Goal: Task Accomplishment & Management: Manage account settings

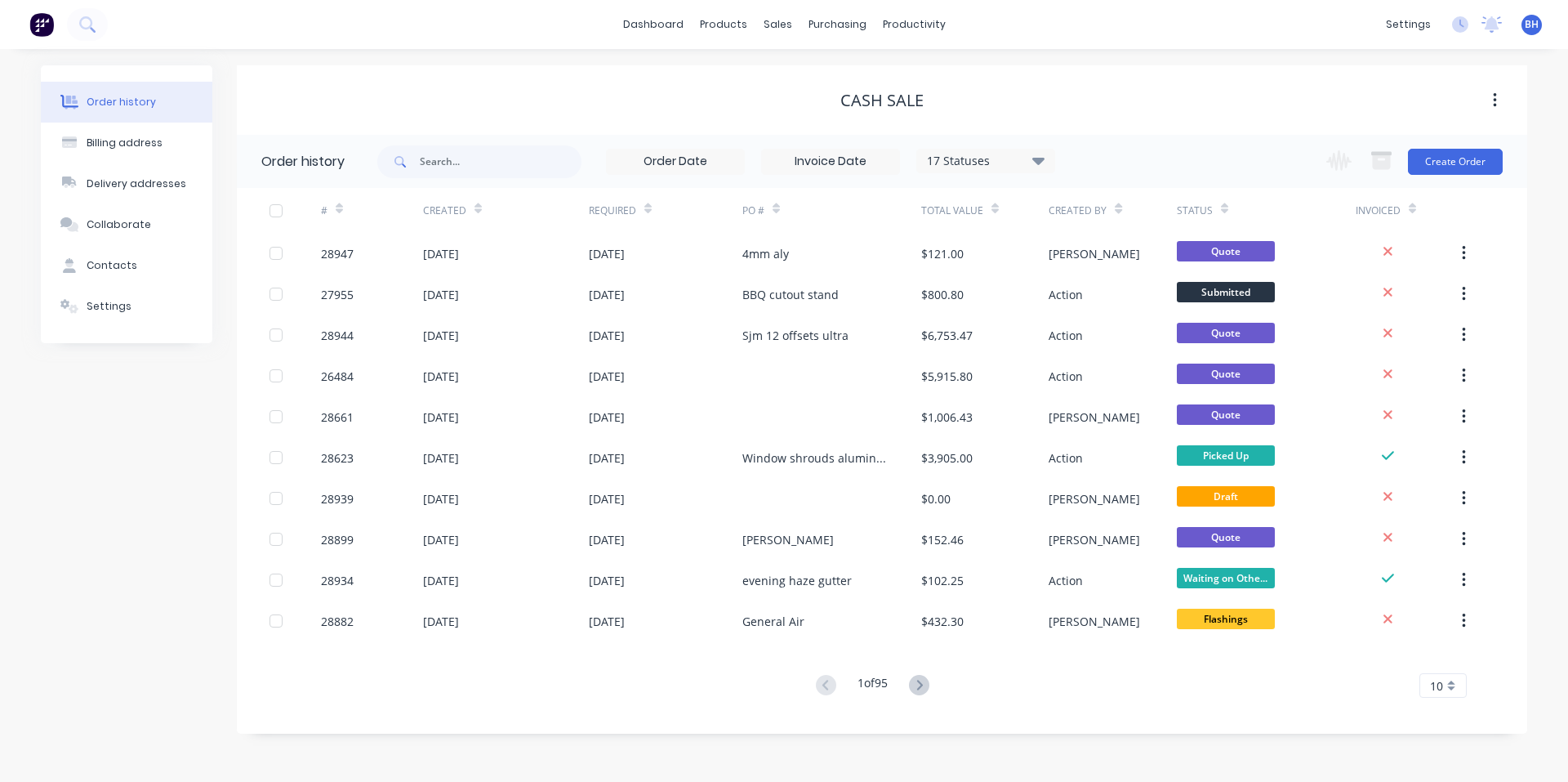
click at [45, 25] on img at bounding box center [41, 24] width 24 height 24
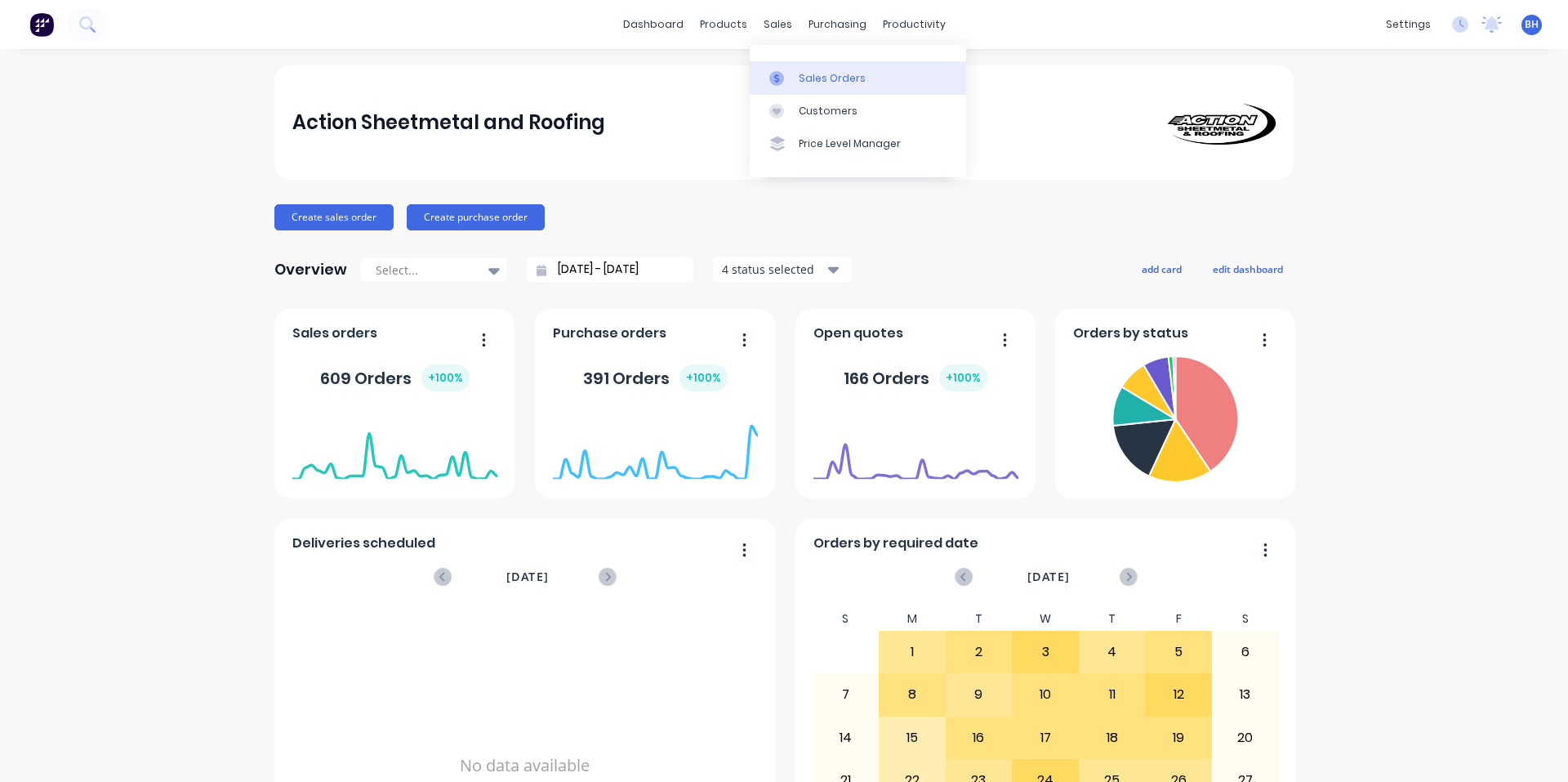
click at [816, 74] on div "Sales Orders" at bounding box center [832, 78] width 67 height 15
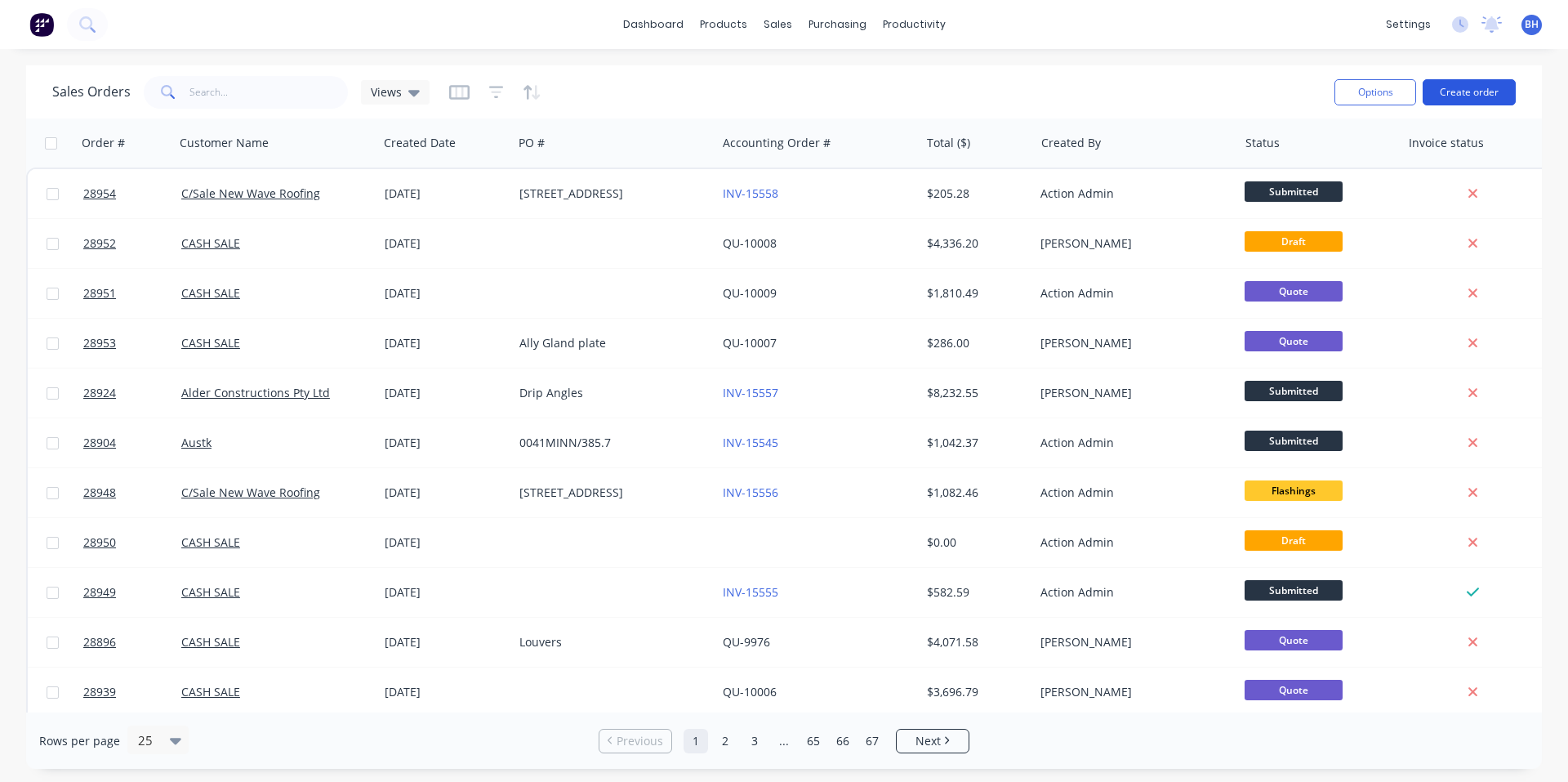
click at [1468, 85] on button "Create order" at bounding box center [1470, 92] width 93 height 26
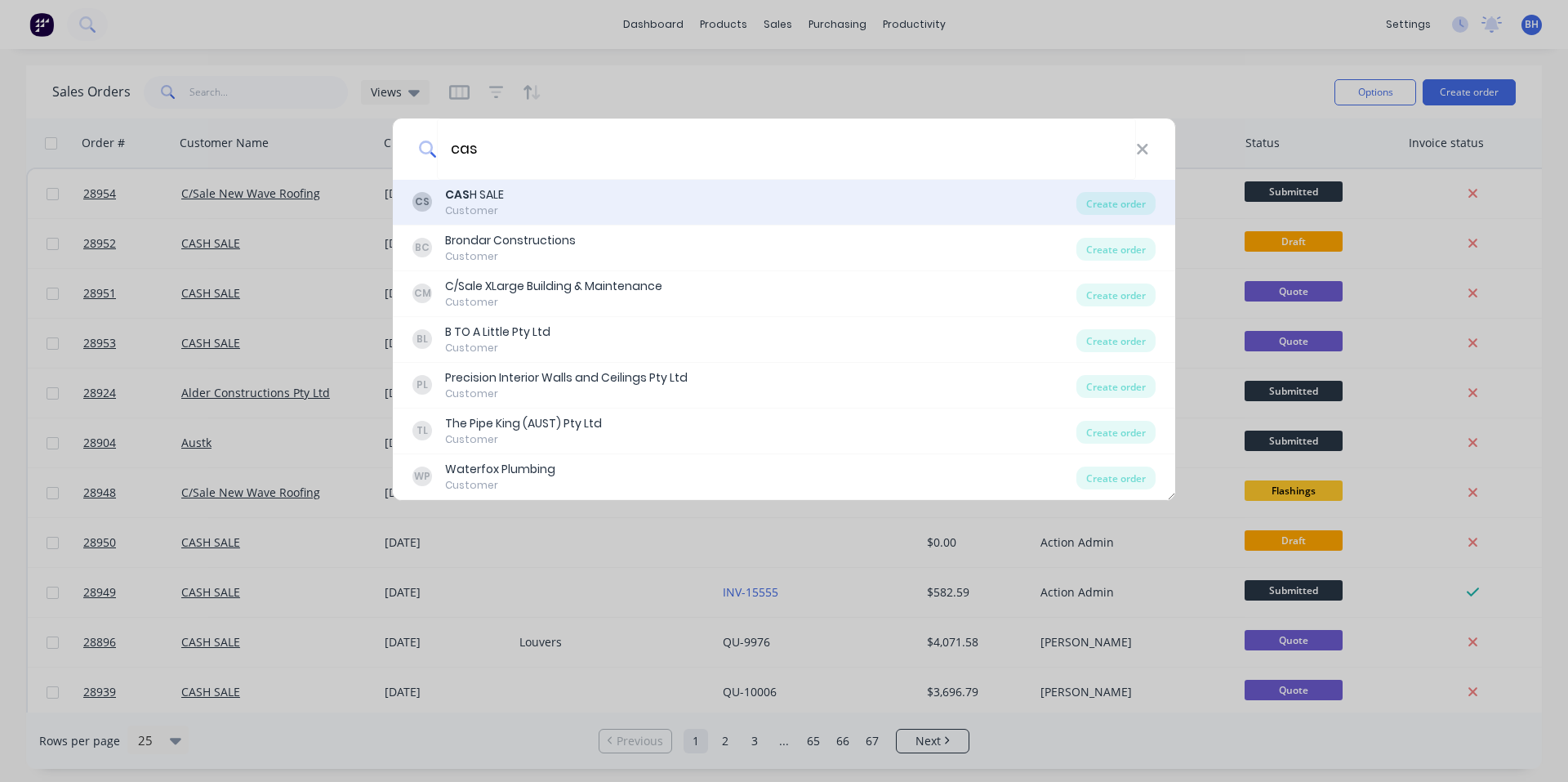
type input "cas"
click at [606, 198] on div "CS CAS H SALE Customer" at bounding box center [744, 202] width 664 height 32
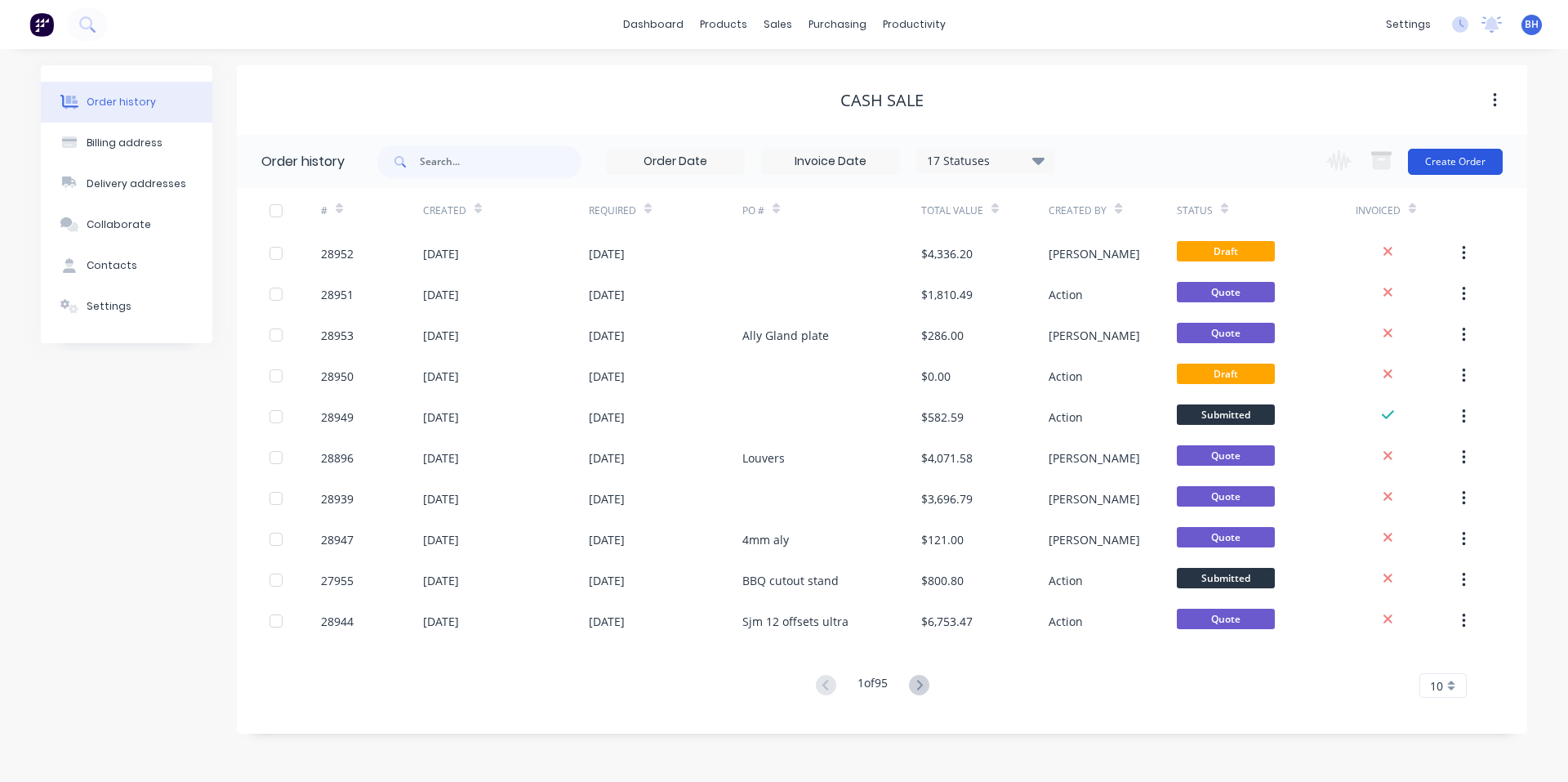
click at [1470, 164] on button "Create Order" at bounding box center [1455, 161] width 95 height 26
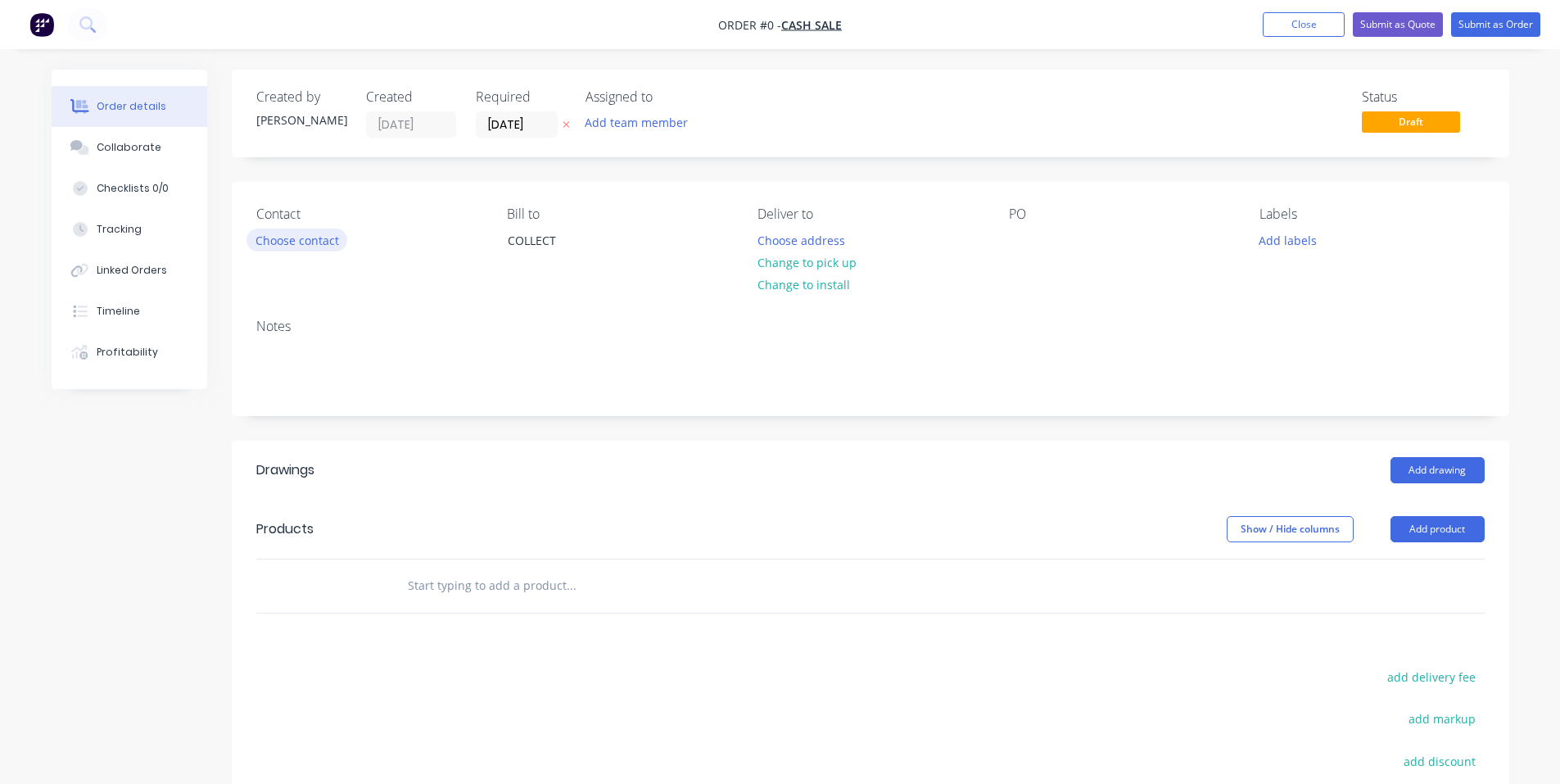
click at [327, 243] on button "Choose contact" at bounding box center [297, 239] width 101 height 22
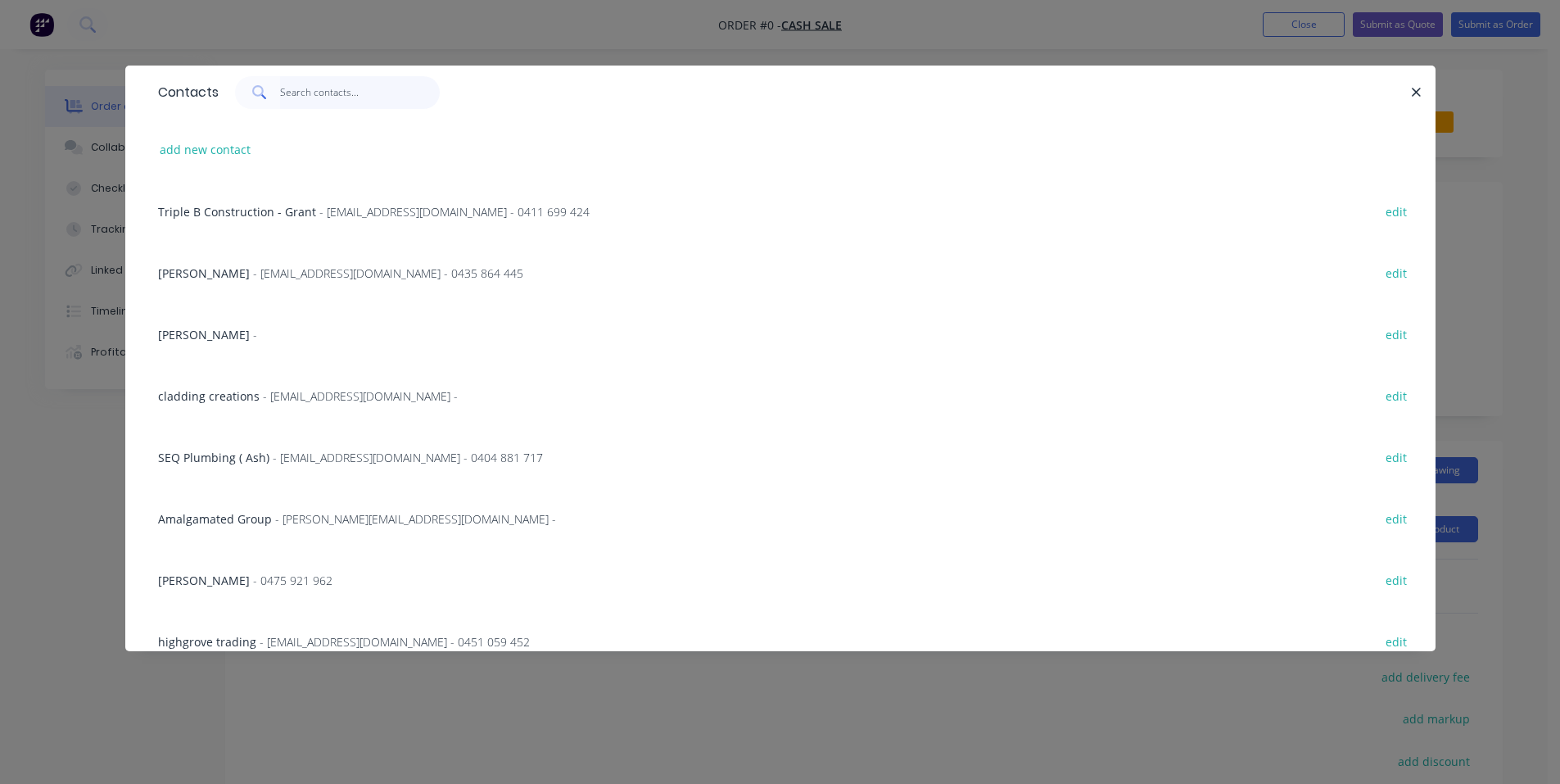
click at [318, 98] on input "text" at bounding box center [359, 92] width 160 height 33
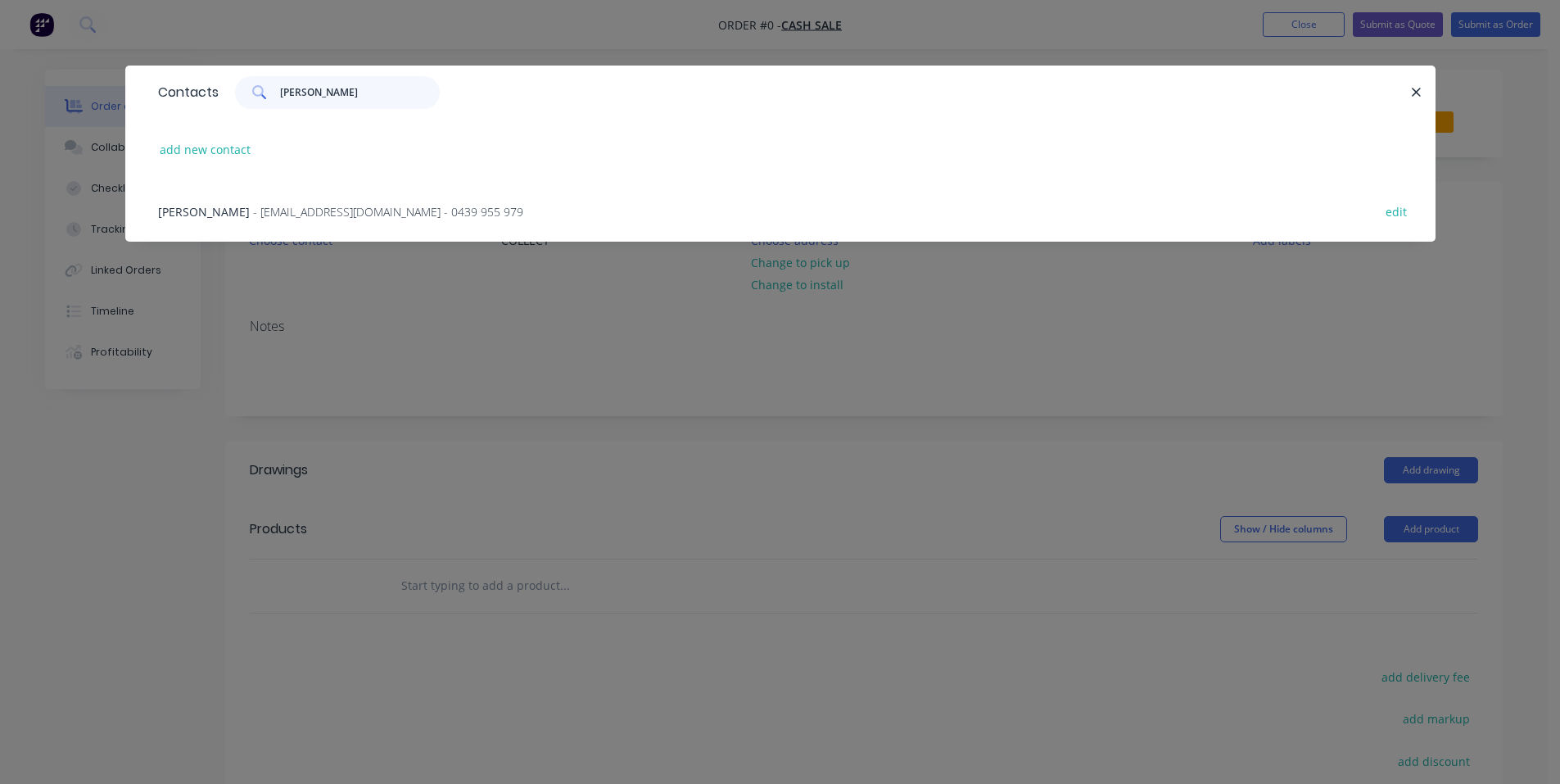
type input "[PERSON_NAME]"
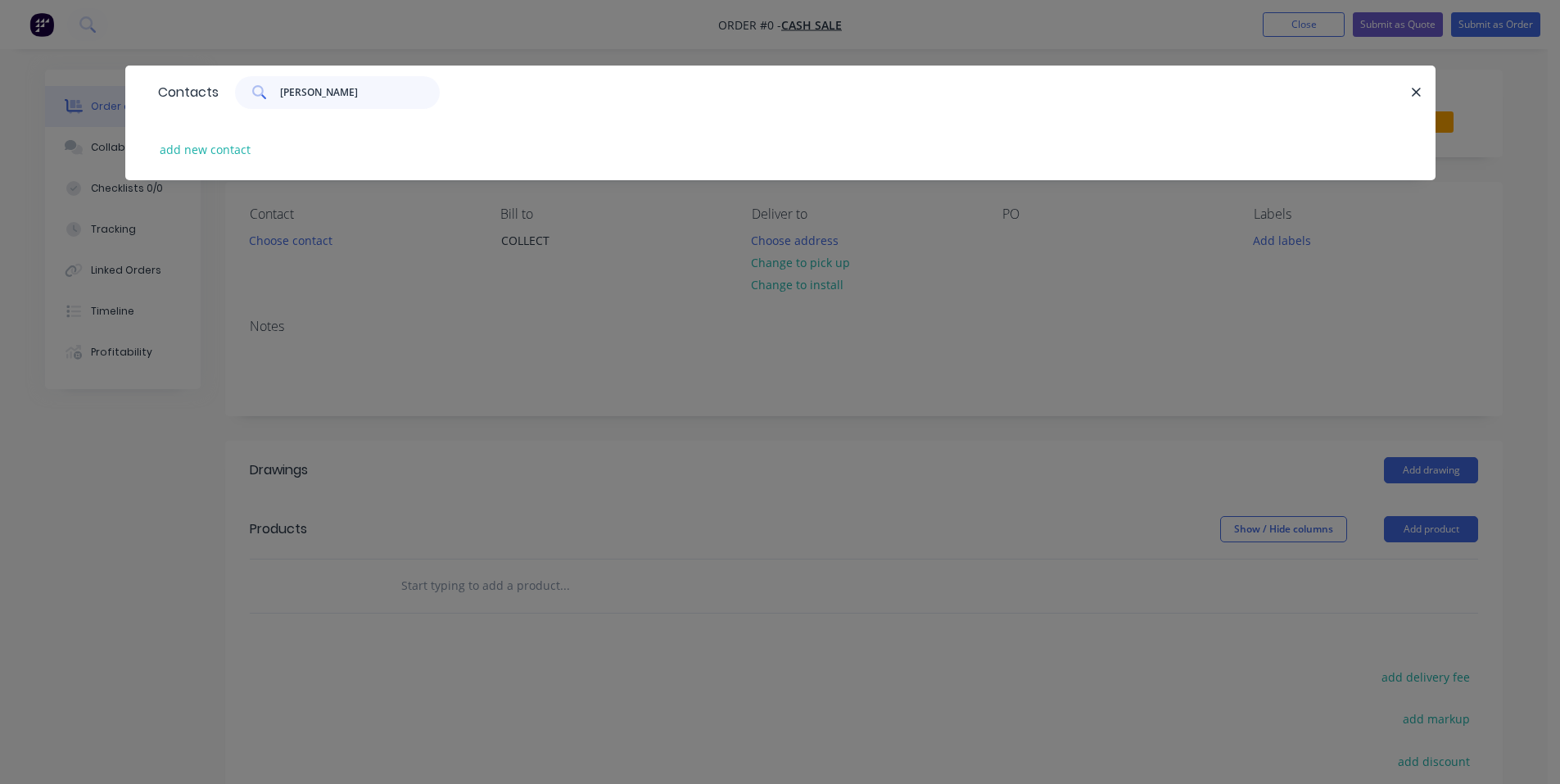
drag, startPoint x: 328, startPoint y: 94, endPoint x: 263, endPoint y: 91, distance: 65.1
click at [263, 93] on div "[PERSON_NAME]" at bounding box center [337, 92] width 205 height 33
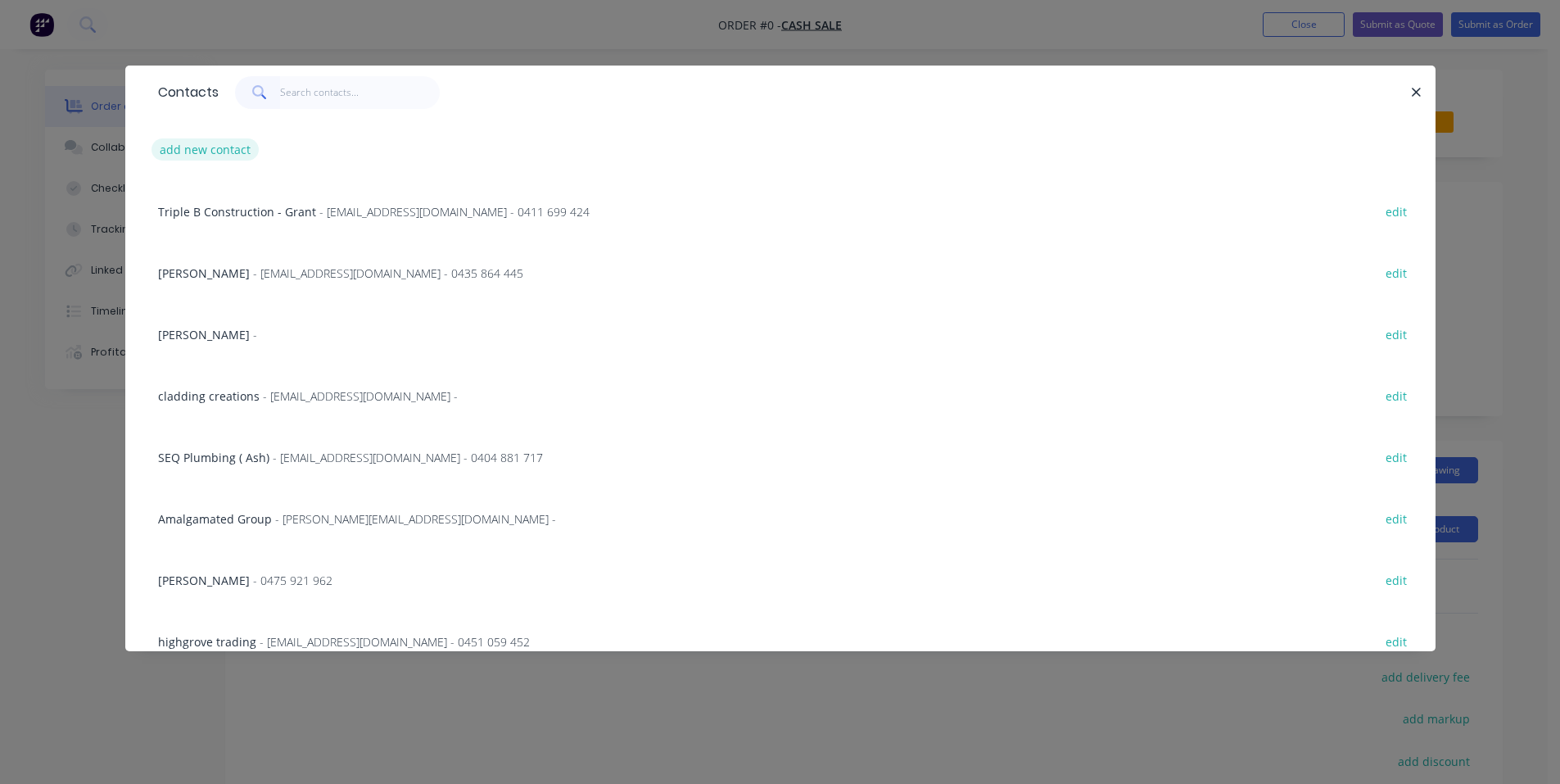
click at [218, 156] on button "add new contact" at bounding box center [205, 150] width 108 height 22
select select "AU"
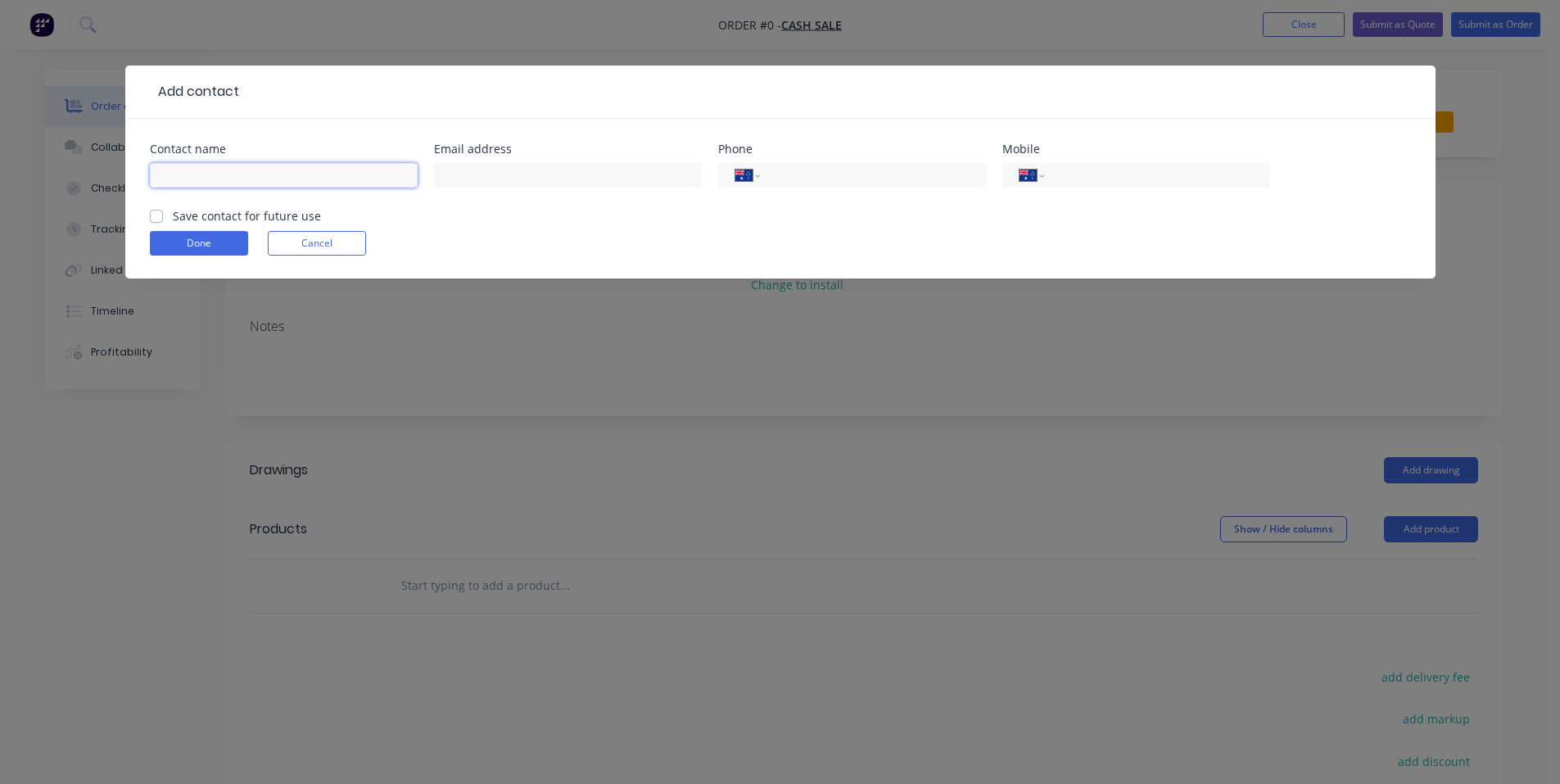
click at [239, 173] on input "text" at bounding box center [283, 175] width 268 height 24
click at [162, 175] on input "[PERSON_NAME]" at bounding box center [283, 175] width 268 height 24
type input "[PERSON_NAME]"
click at [456, 182] on input "text" at bounding box center [568, 175] width 268 height 24
type input "[PERSON_NAME][EMAIL_ADDRESS][DOMAIN_NAME]"
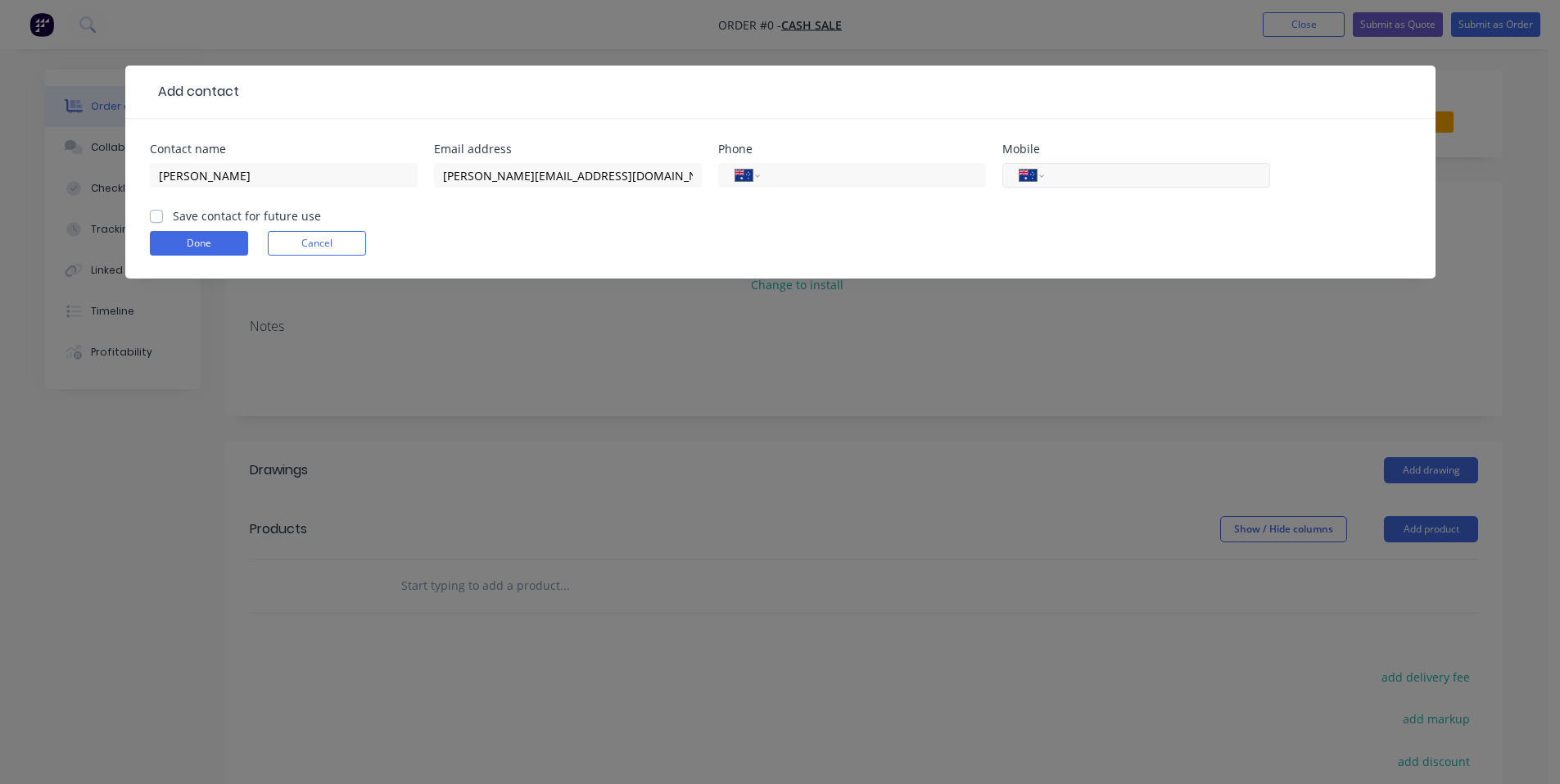
click at [1073, 181] on input "tel" at bounding box center [1154, 176] width 196 height 19
click at [1137, 169] on input "0408 084 111" at bounding box center [1154, 176] width 196 height 19
type input "0408 084 111"
click at [173, 214] on label "Save contact for future use" at bounding box center [247, 216] width 148 height 18
click at [153, 214] on input "Save contact for future use" at bounding box center [156, 215] width 13 height 16
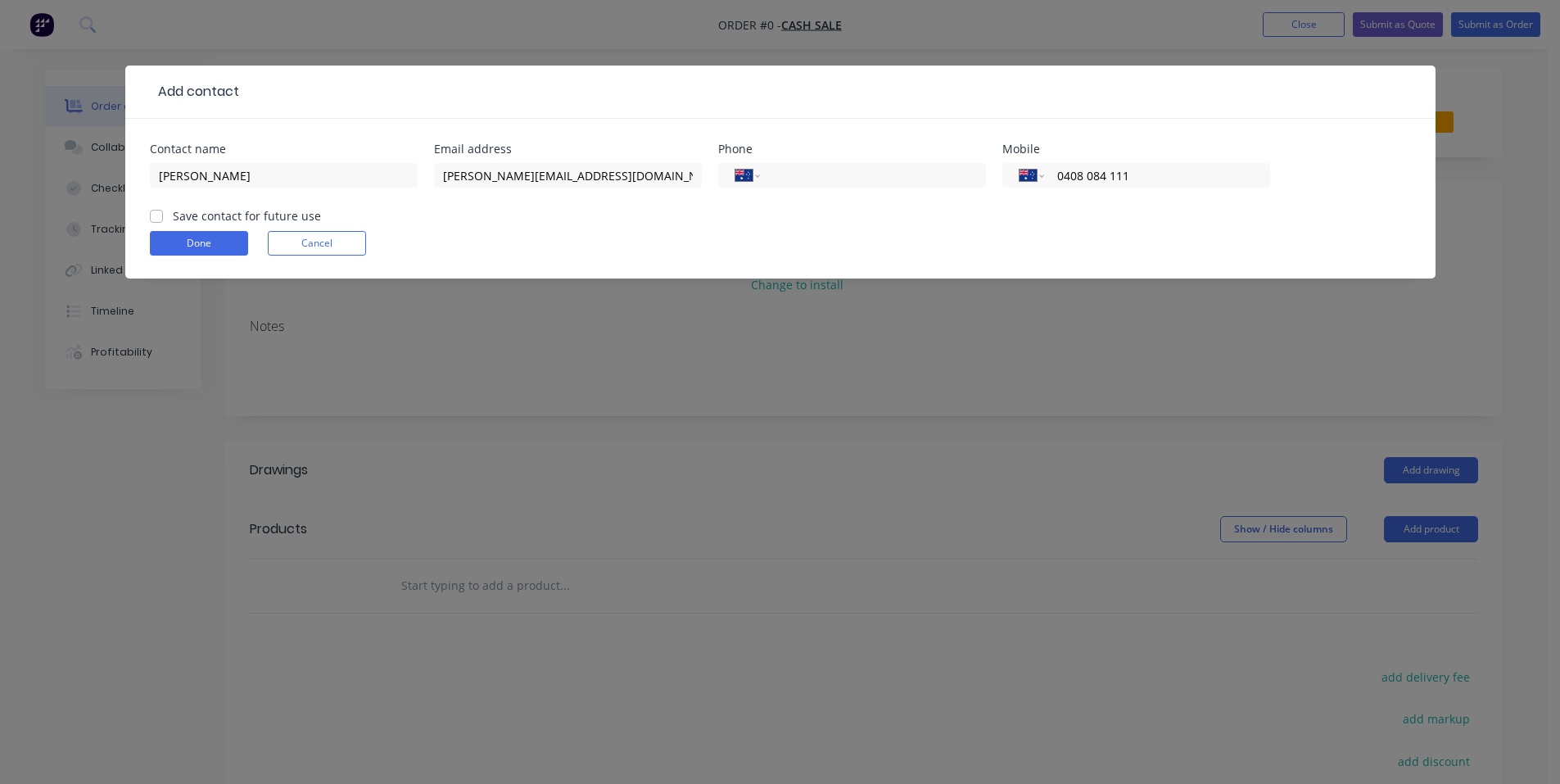
checkbox input "true"
click at [201, 242] on button "Done" at bounding box center [199, 242] width 99 height 24
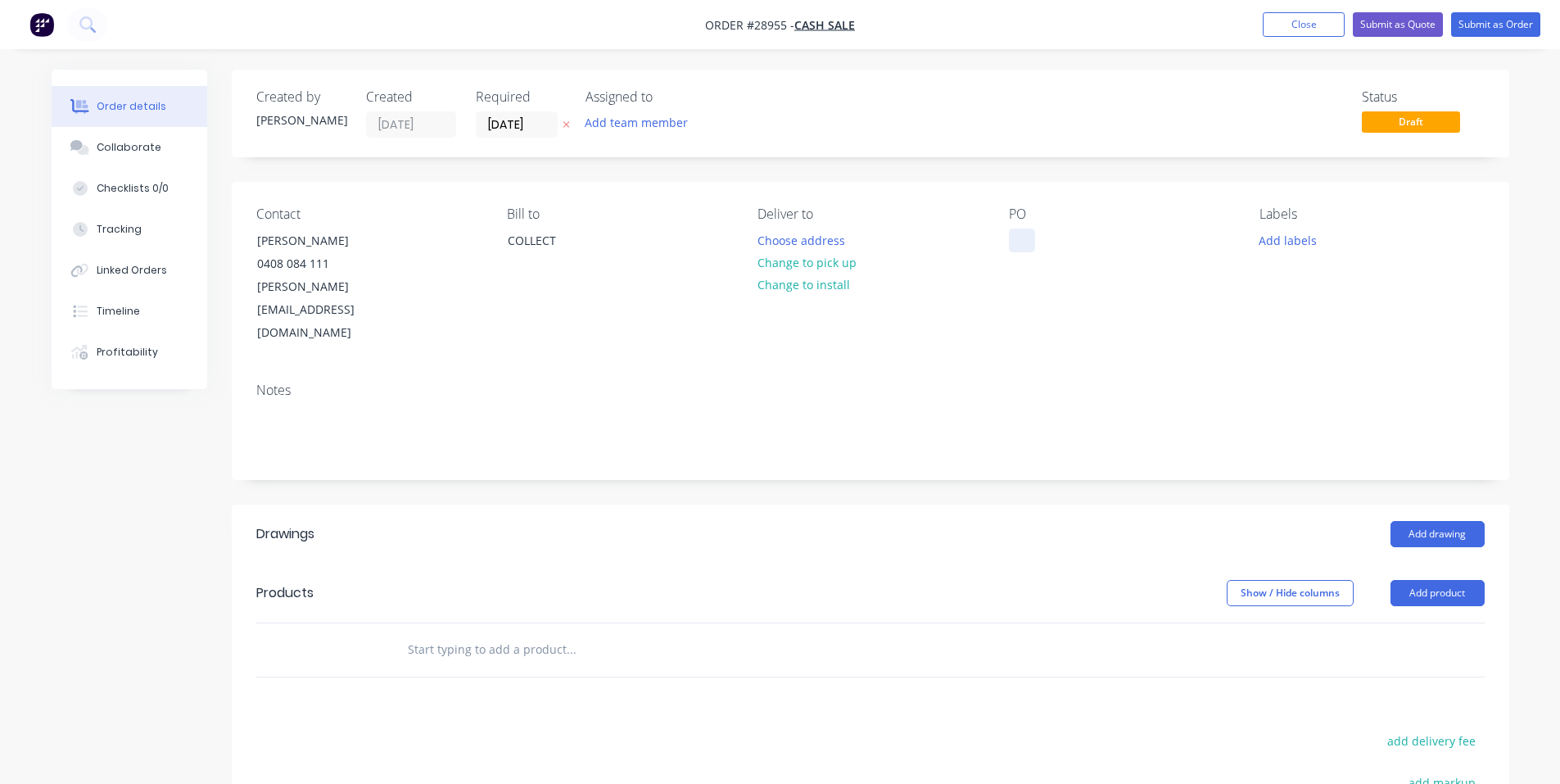
click at [1024, 234] on div at bounding box center [1022, 240] width 26 height 23
click at [1289, 239] on button "Add labels" at bounding box center [1288, 239] width 75 height 22
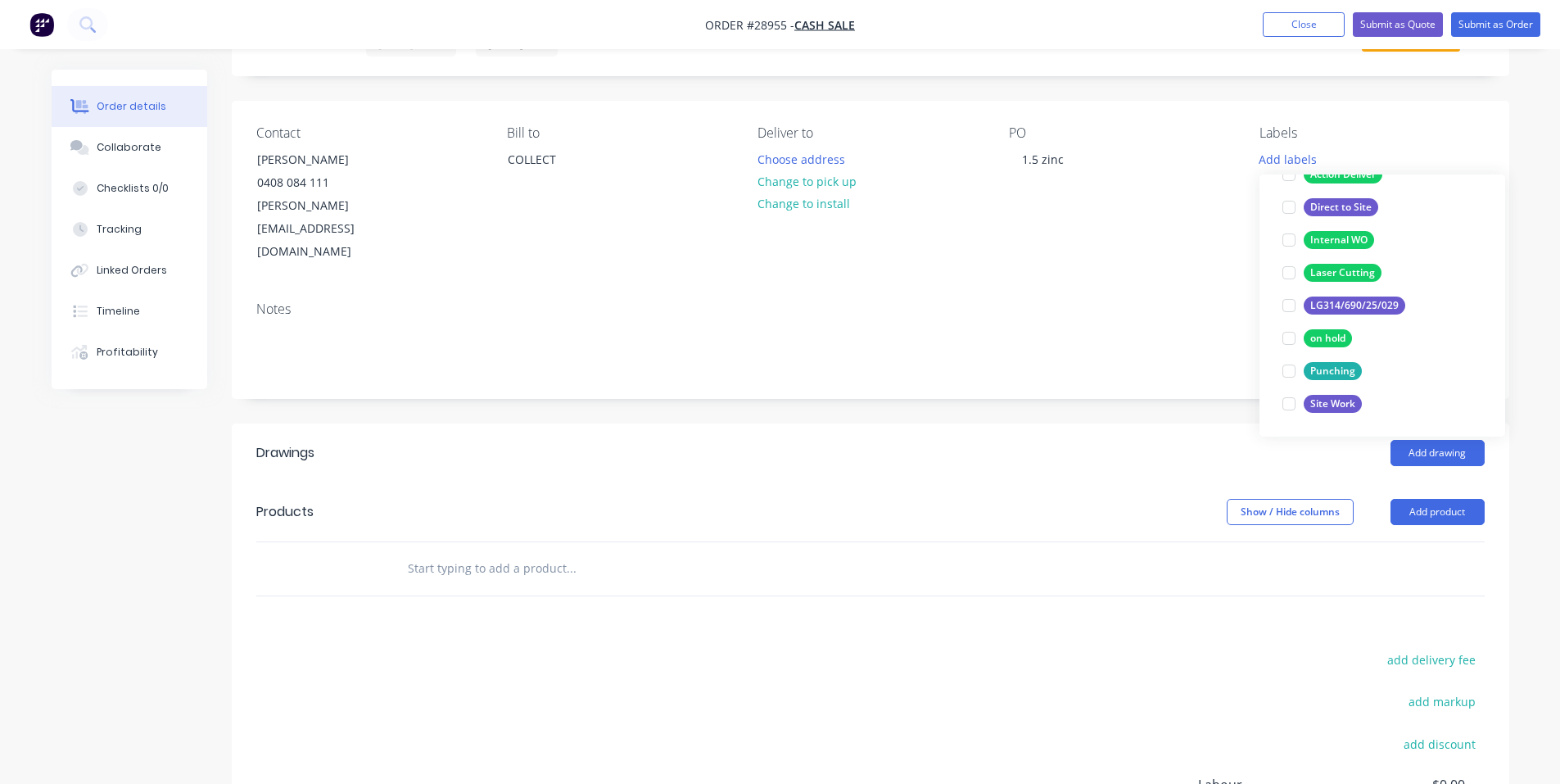
scroll to position [82, 0]
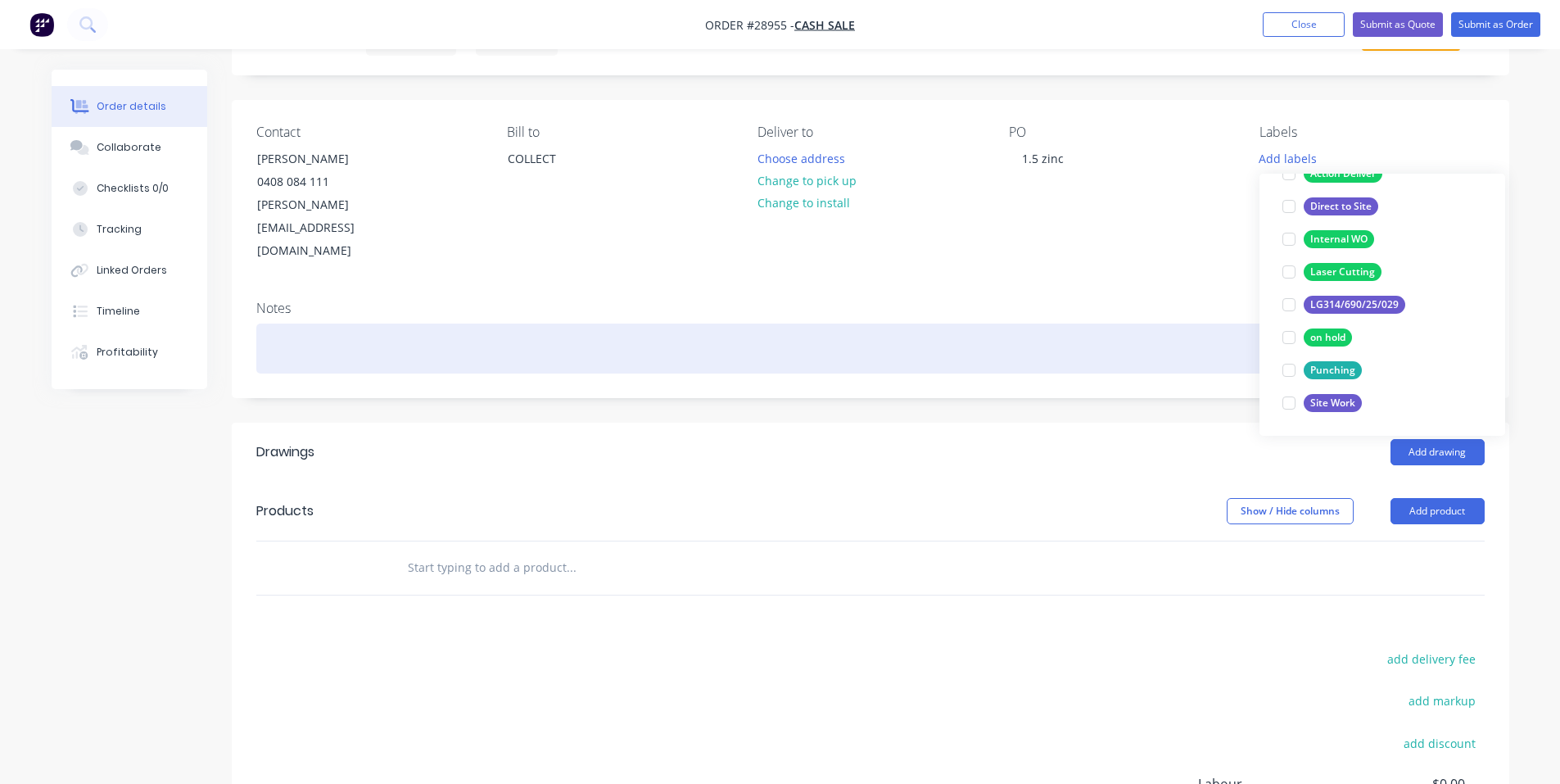
click at [1218, 323] on div at bounding box center [871, 349] width 1229 height 50
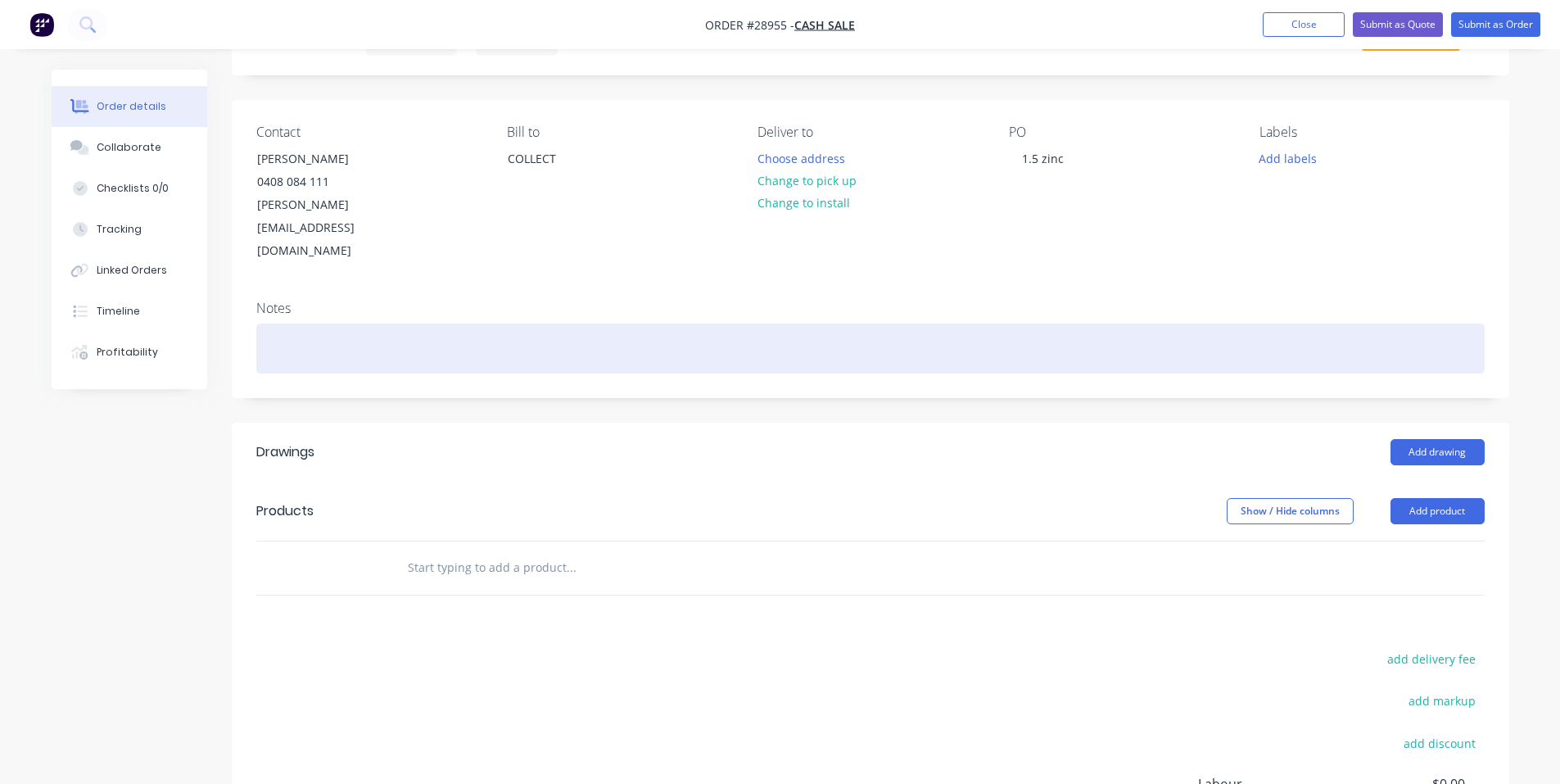
click at [293, 323] on div at bounding box center [871, 349] width 1229 height 50
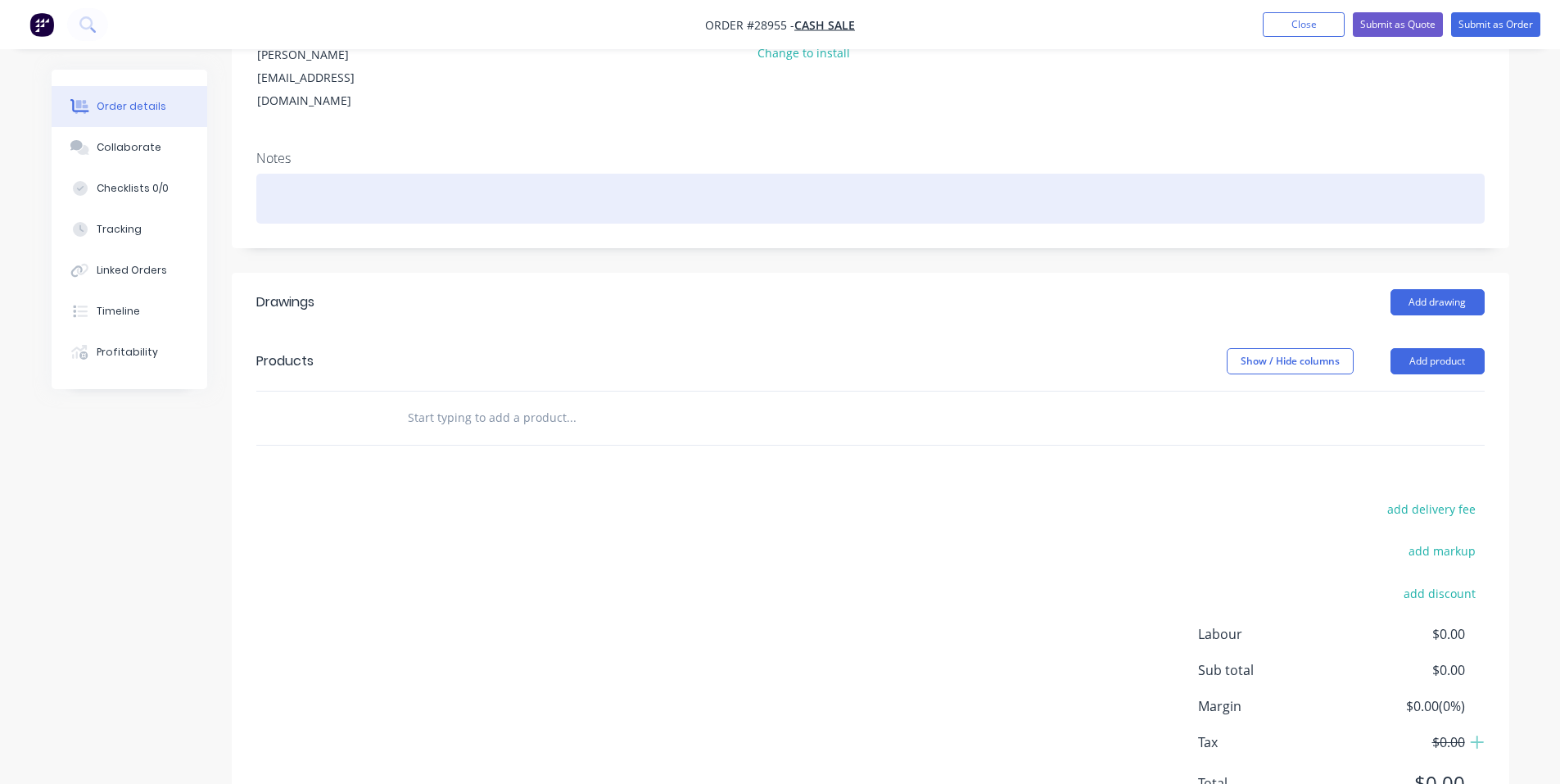
scroll to position [246, 0]
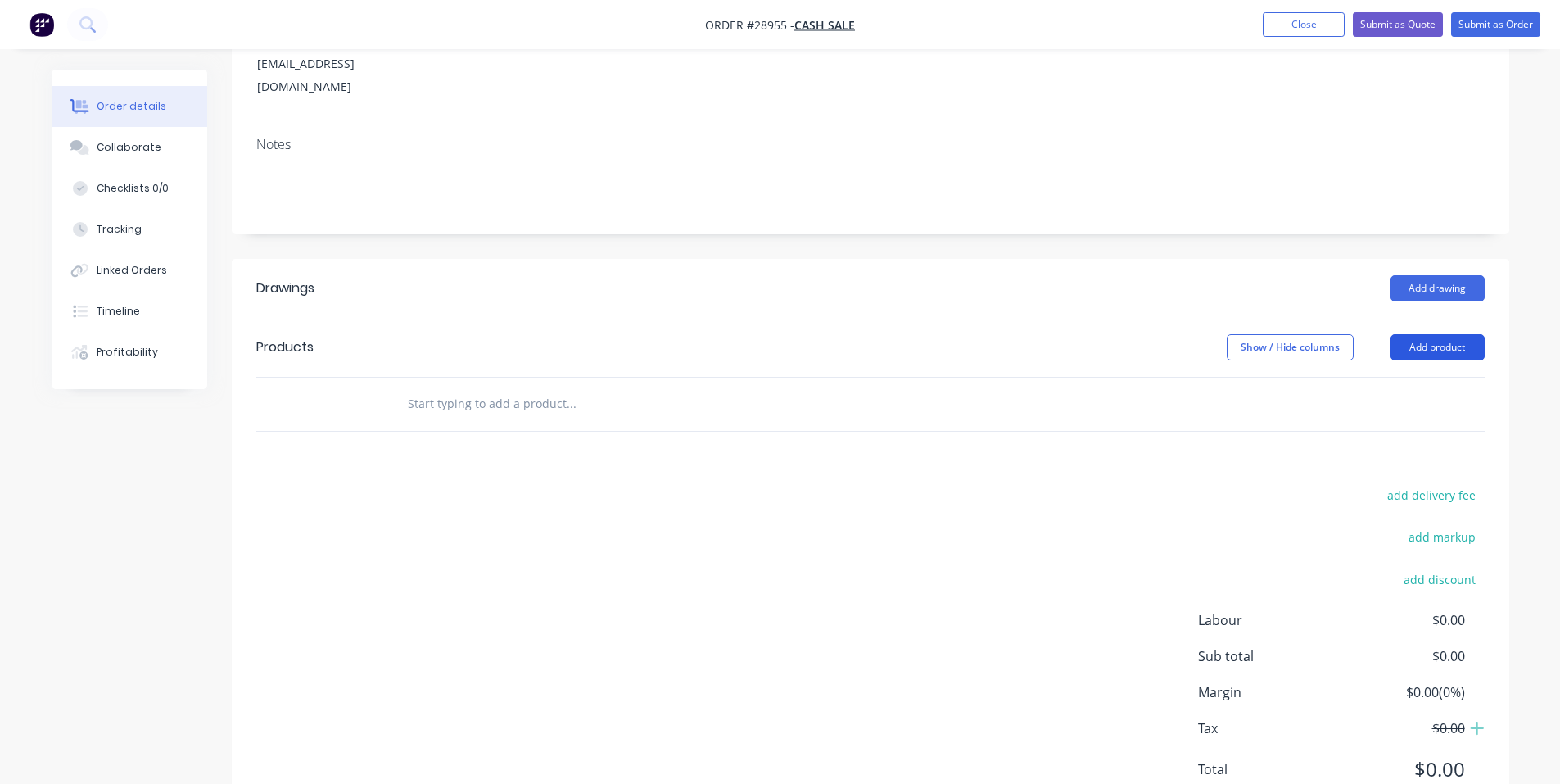
click at [1440, 334] on button "Add product" at bounding box center [1438, 347] width 94 height 26
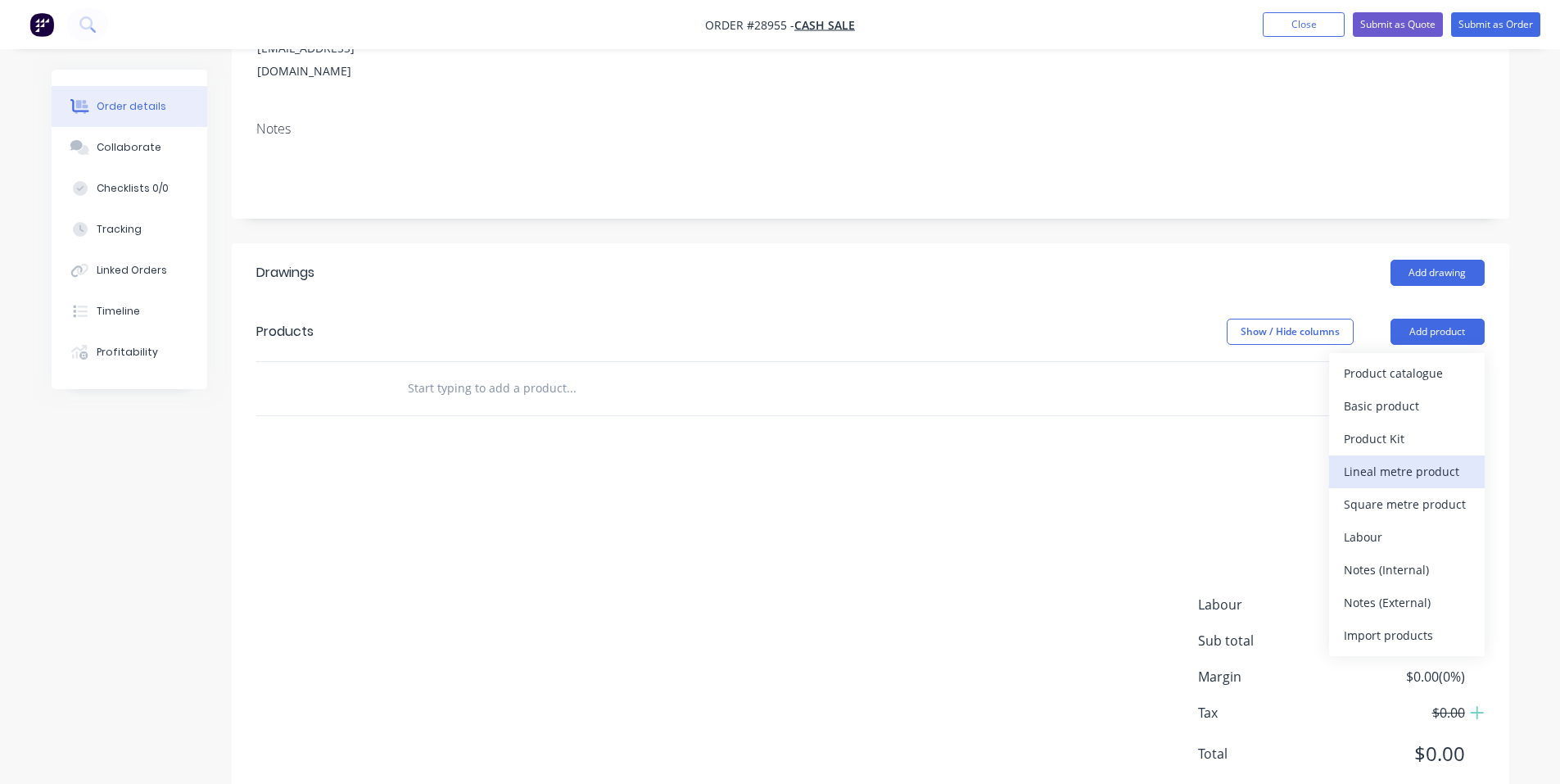
scroll to position [265, 0]
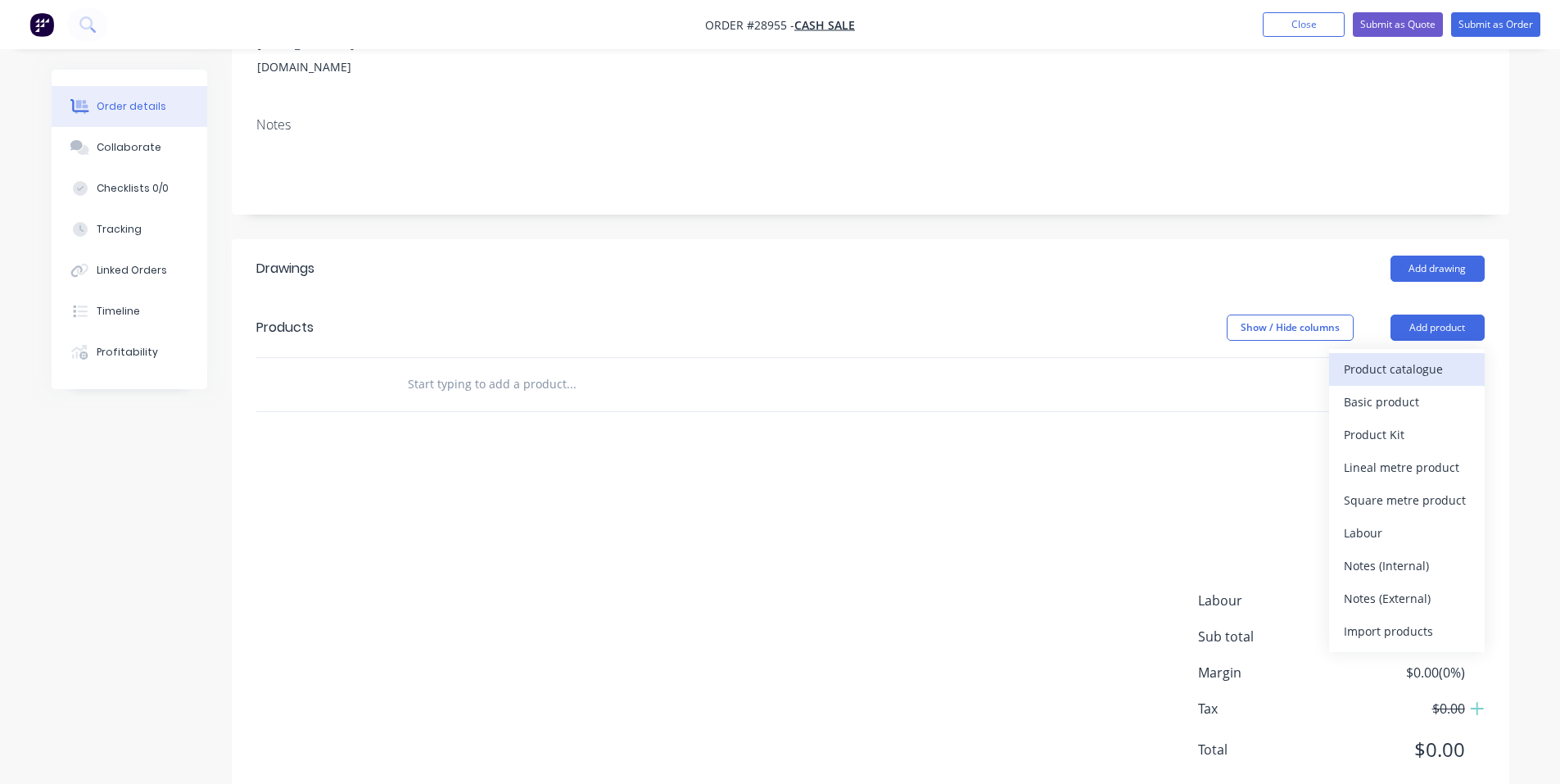
click at [1414, 357] on div "Product catalogue" at bounding box center [1407, 369] width 126 height 23
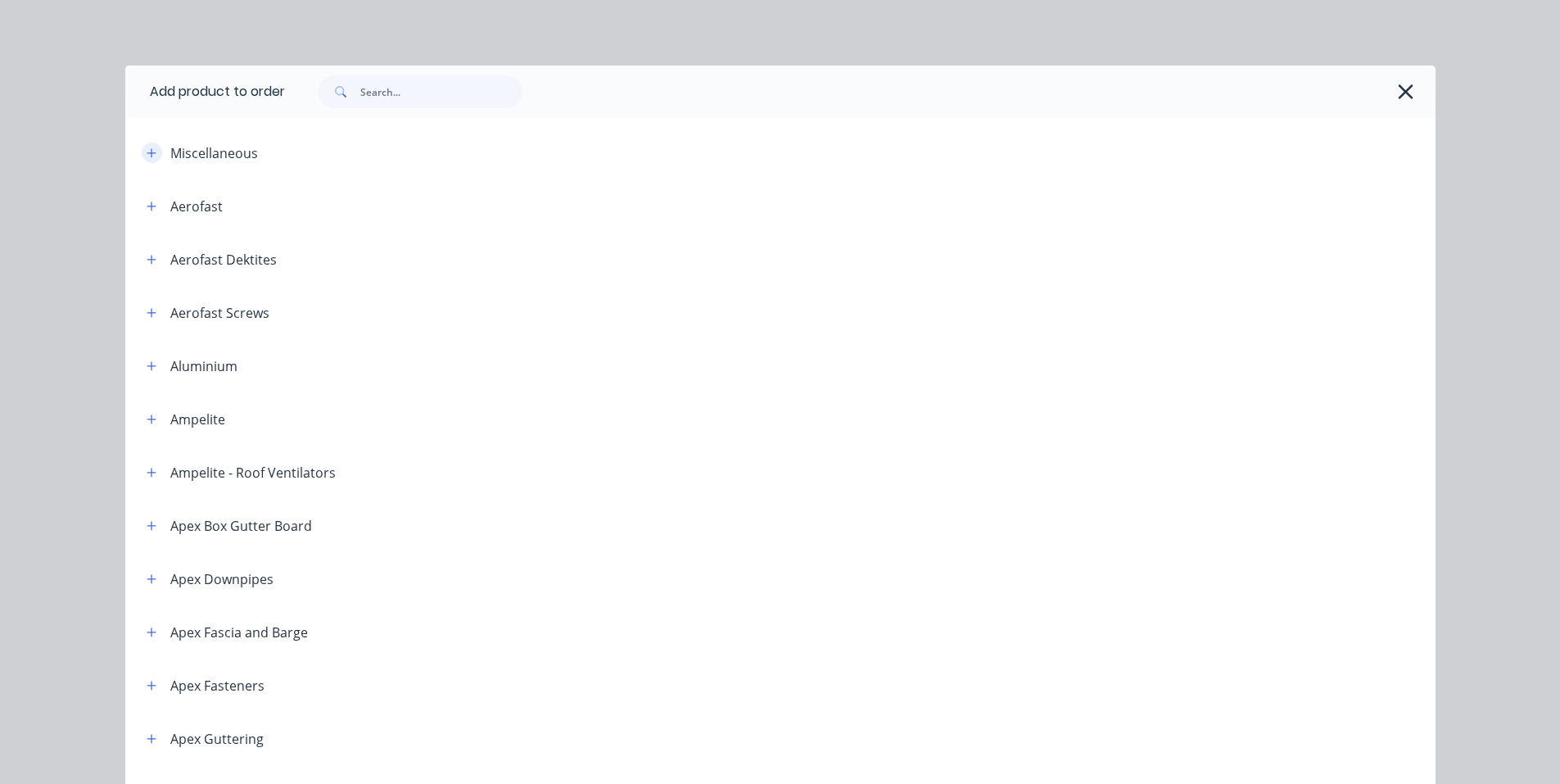
click at [150, 156] on button "button" at bounding box center [151, 152] width 20 height 20
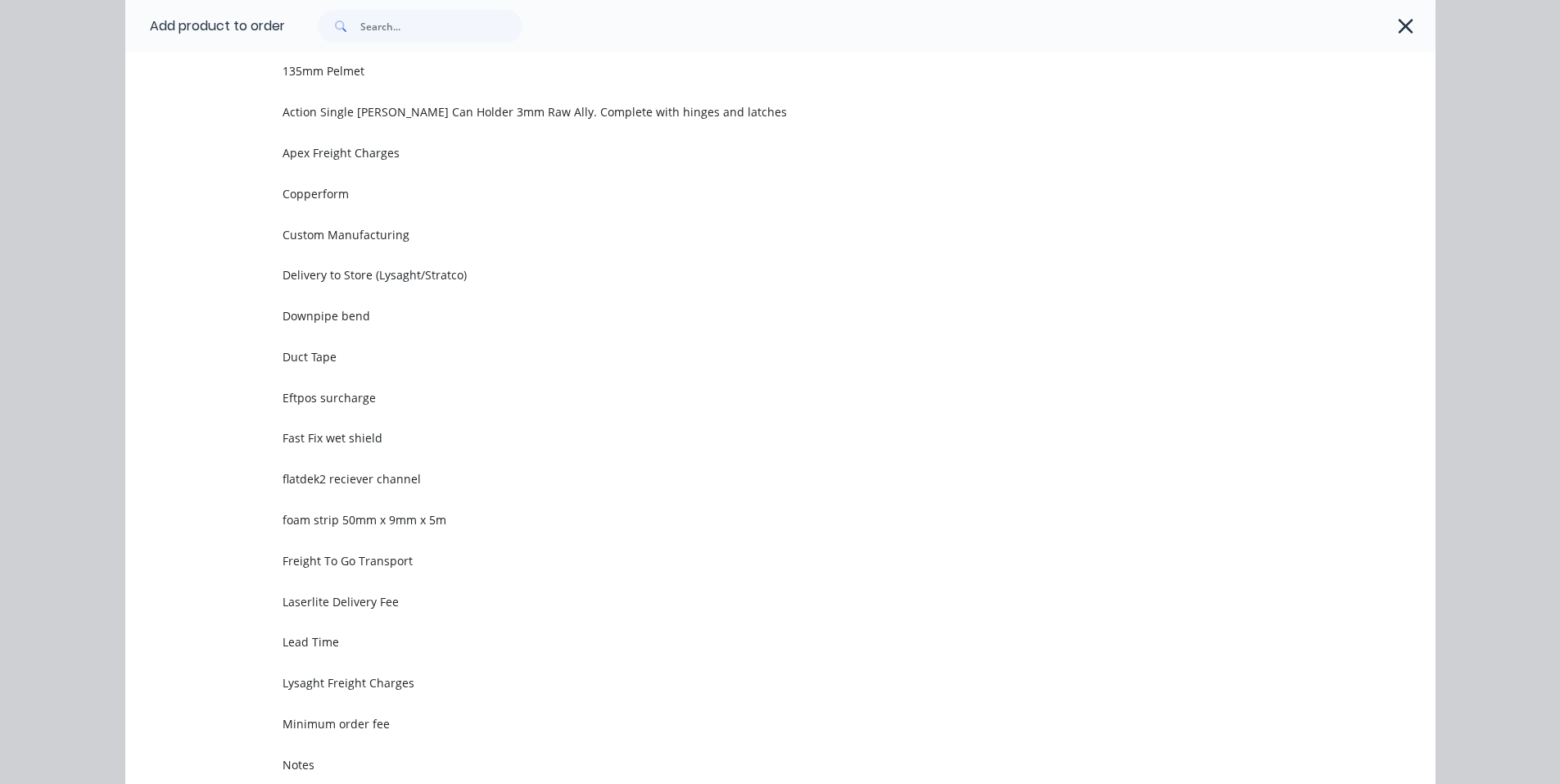
scroll to position [0, 0]
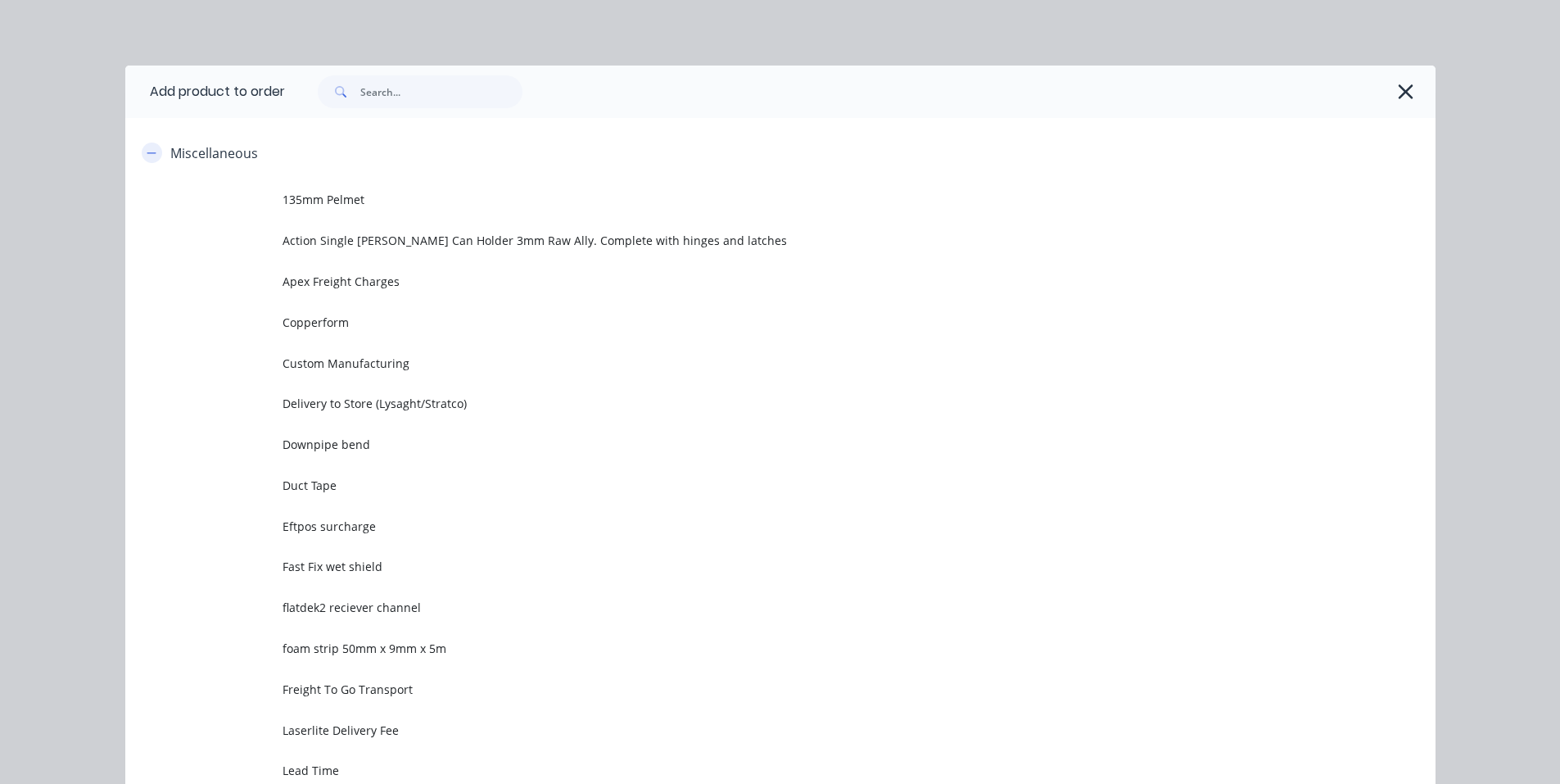
click at [146, 152] on icon "button" at bounding box center [151, 153] width 10 height 12
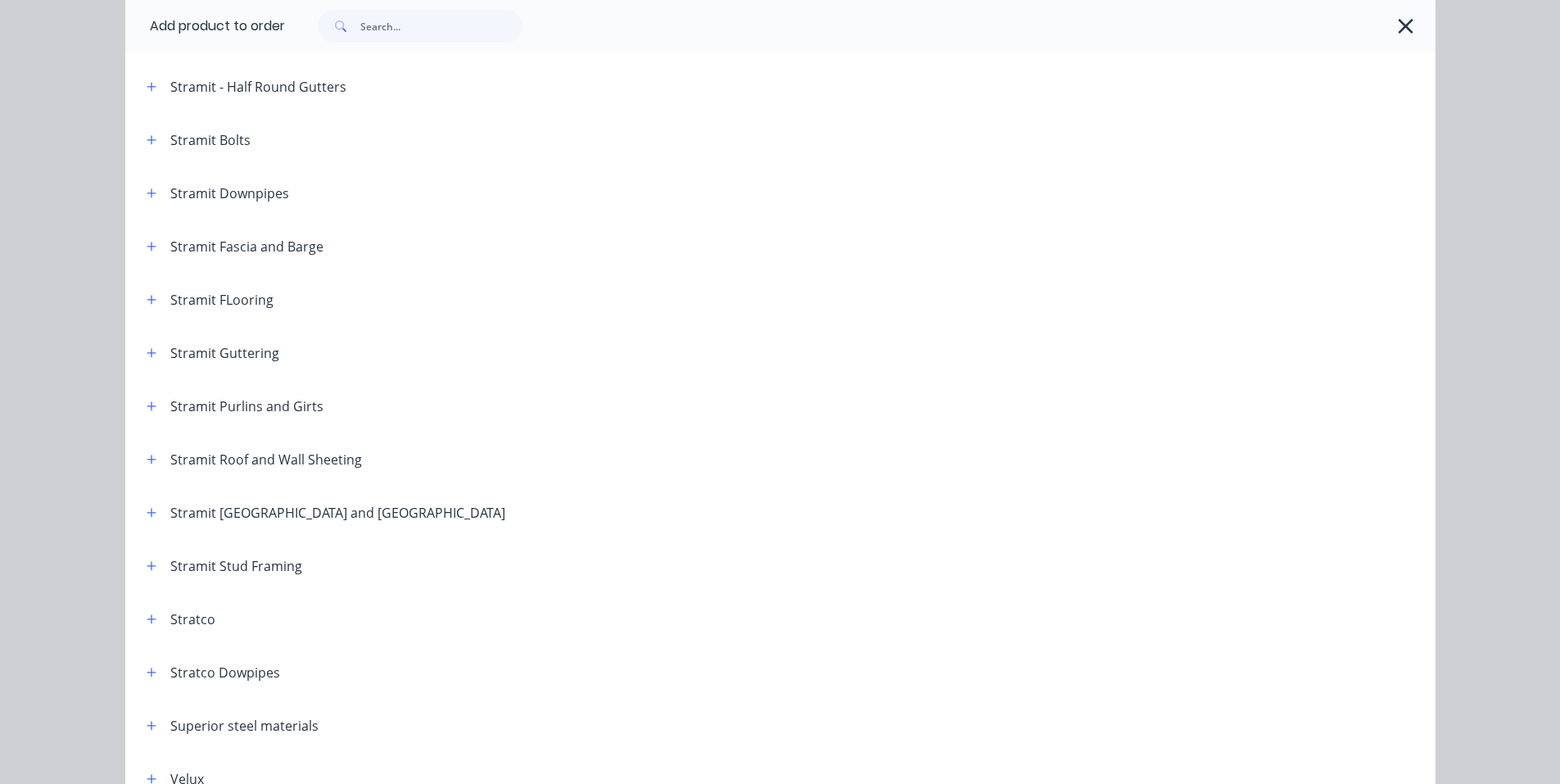
scroll to position [2620, 0]
click at [147, 355] on icon "button" at bounding box center [151, 354] width 10 height 12
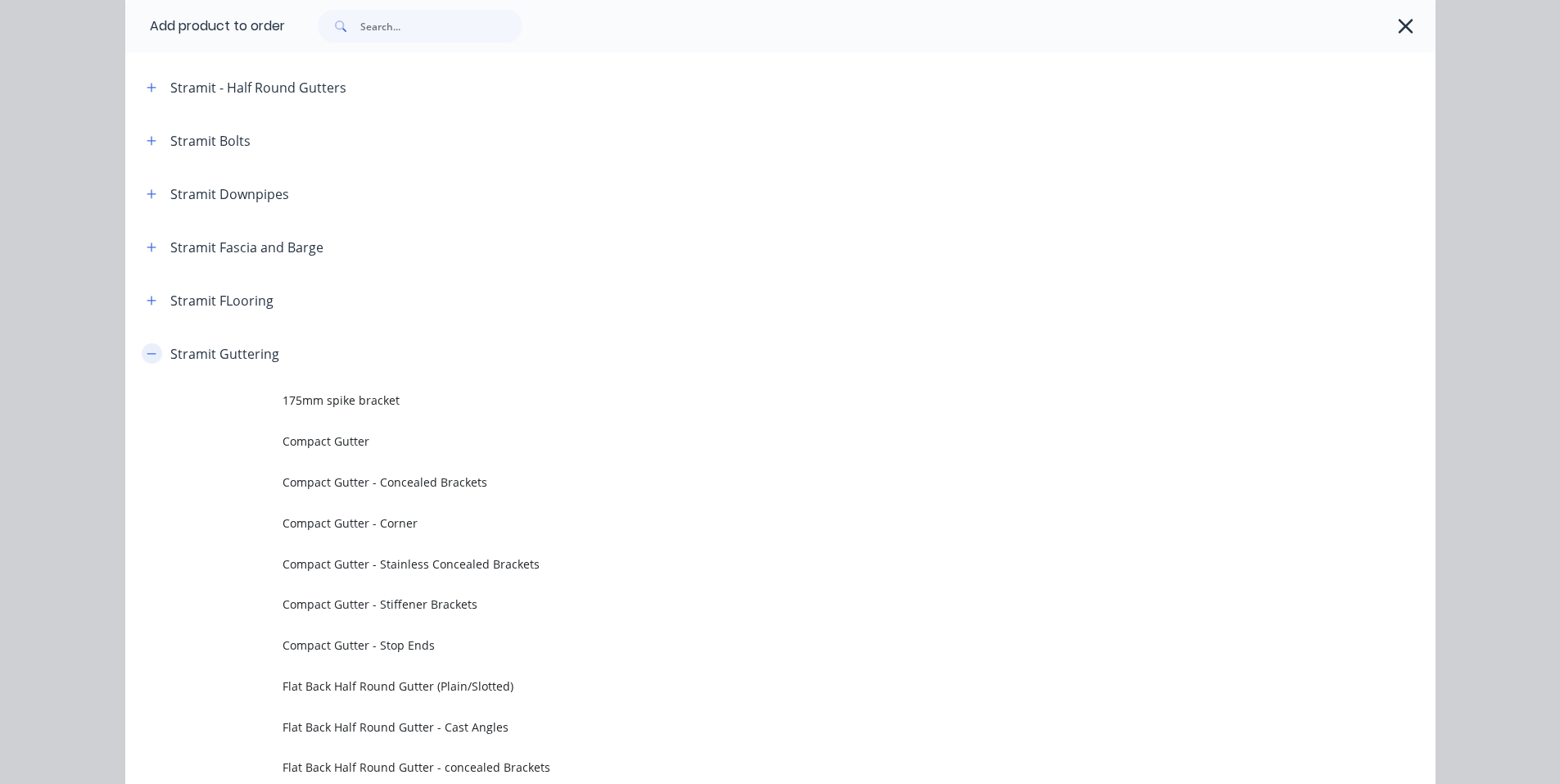
click at [147, 355] on icon "button" at bounding box center [151, 354] width 10 height 12
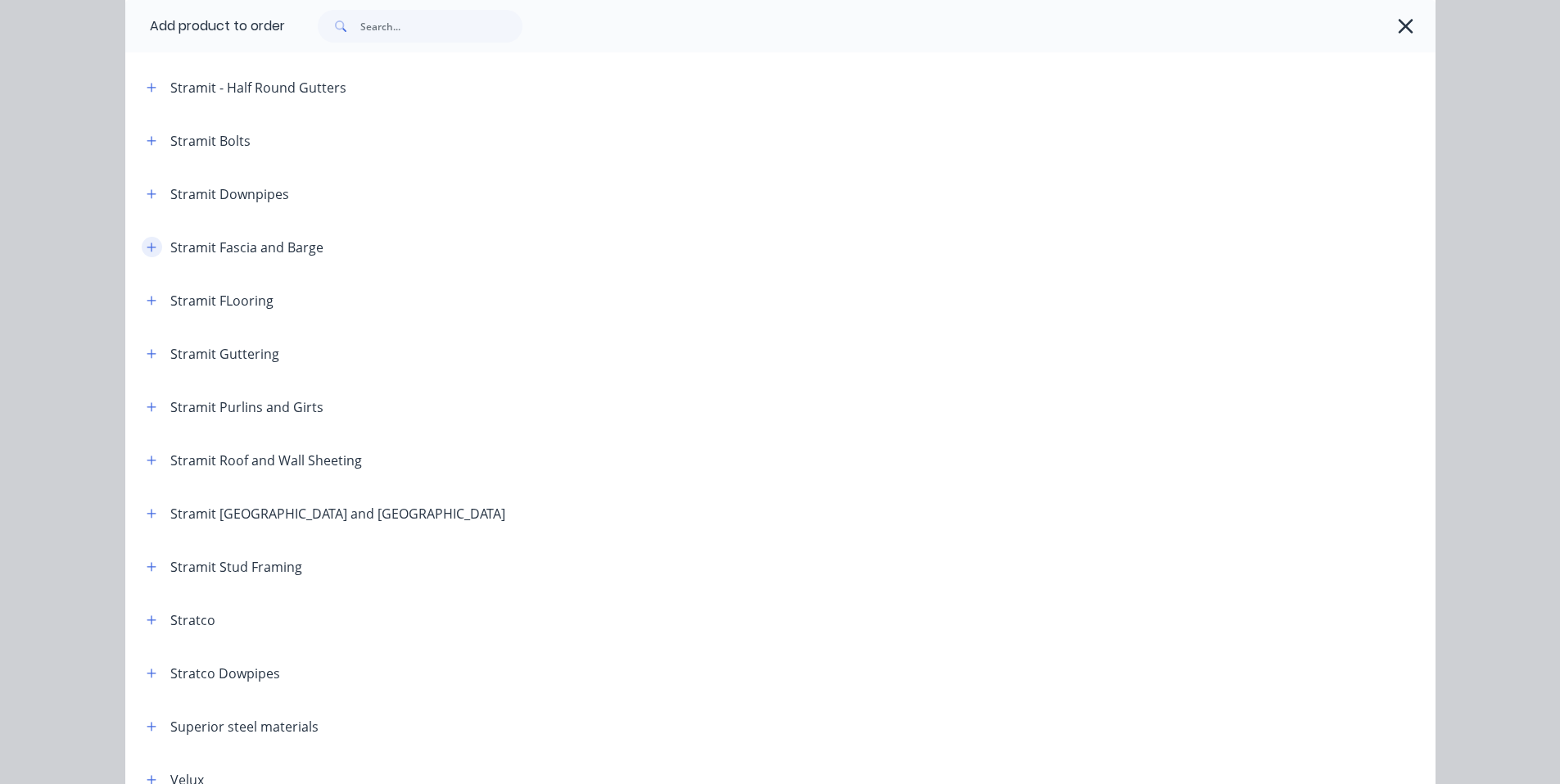
click at [146, 247] on icon "button" at bounding box center [150, 247] width 9 height 9
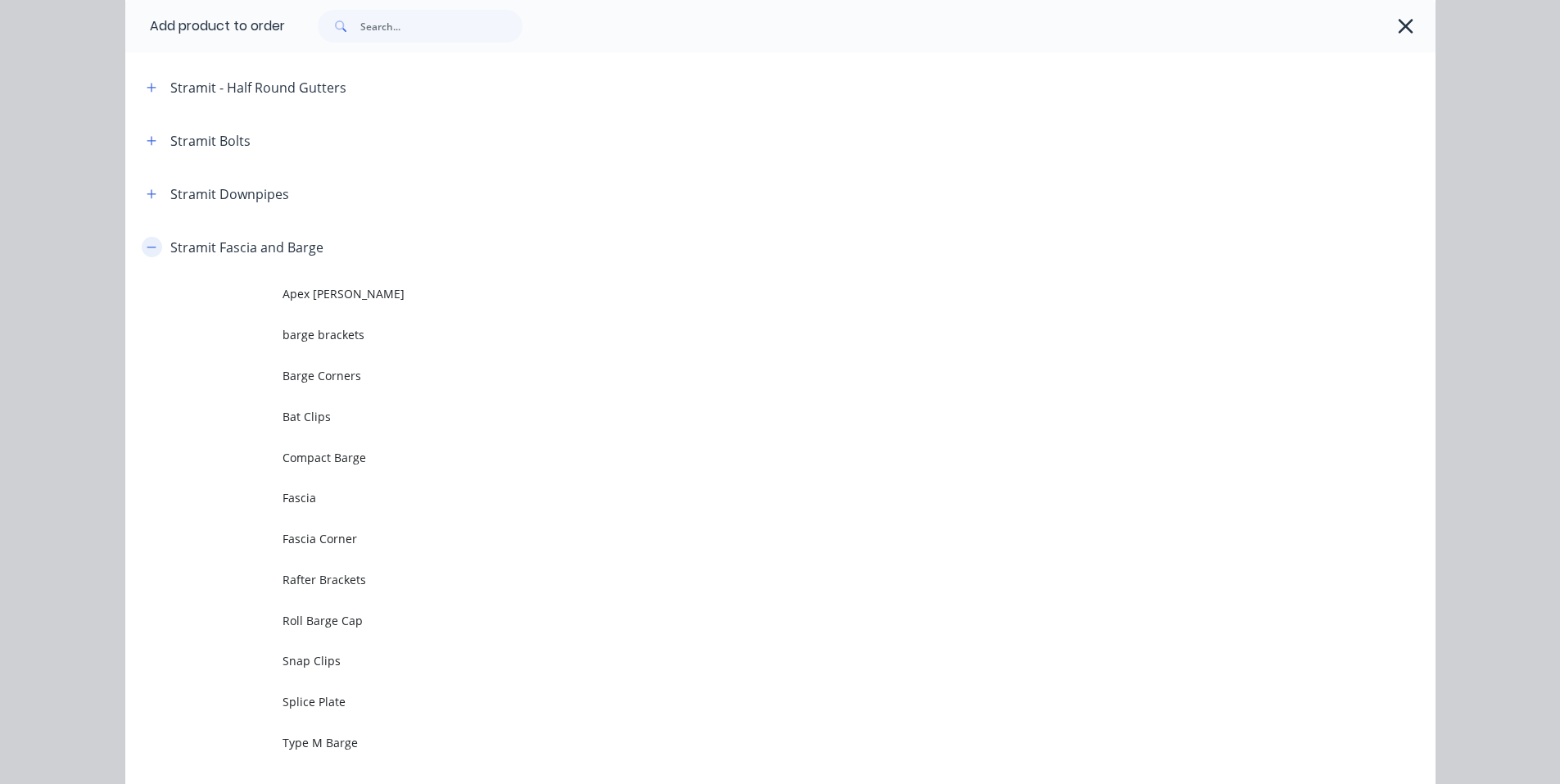
click at [146, 247] on icon "button" at bounding box center [150, 247] width 9 height 1
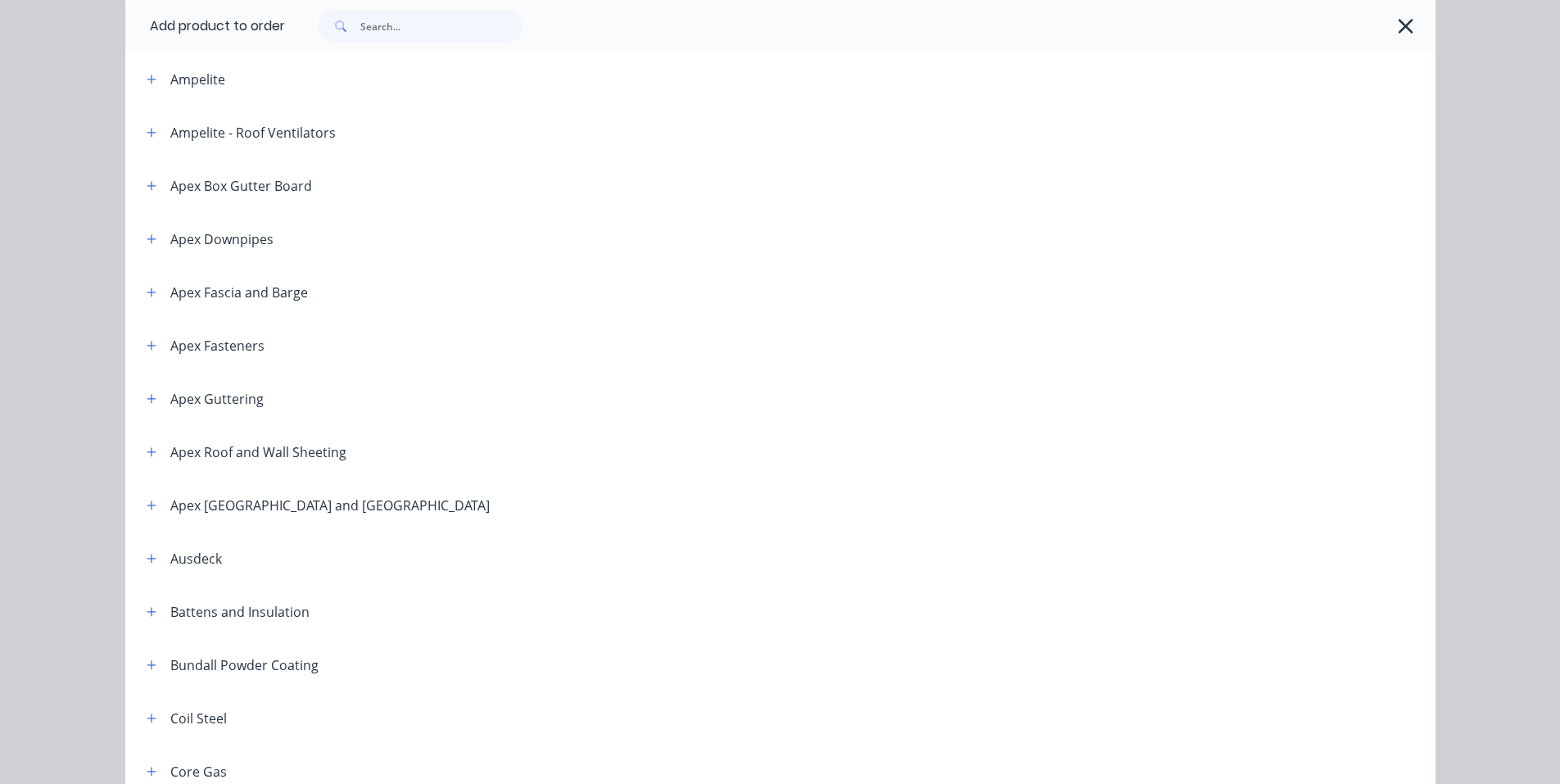
scroll to position [0, 0]
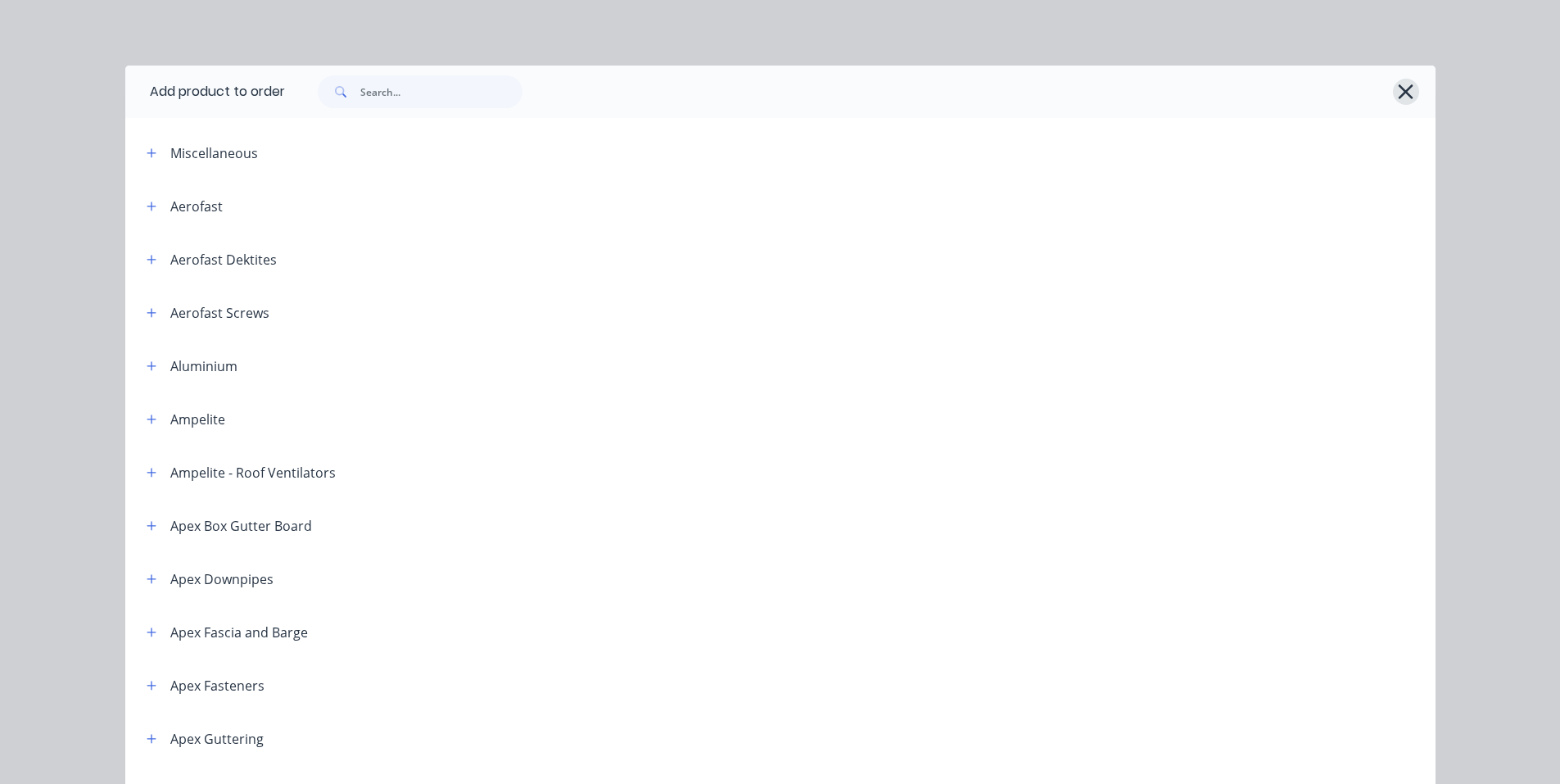
click at [1393, 95] on button "button" at bounding box center [1405, 91] width 26 height 26
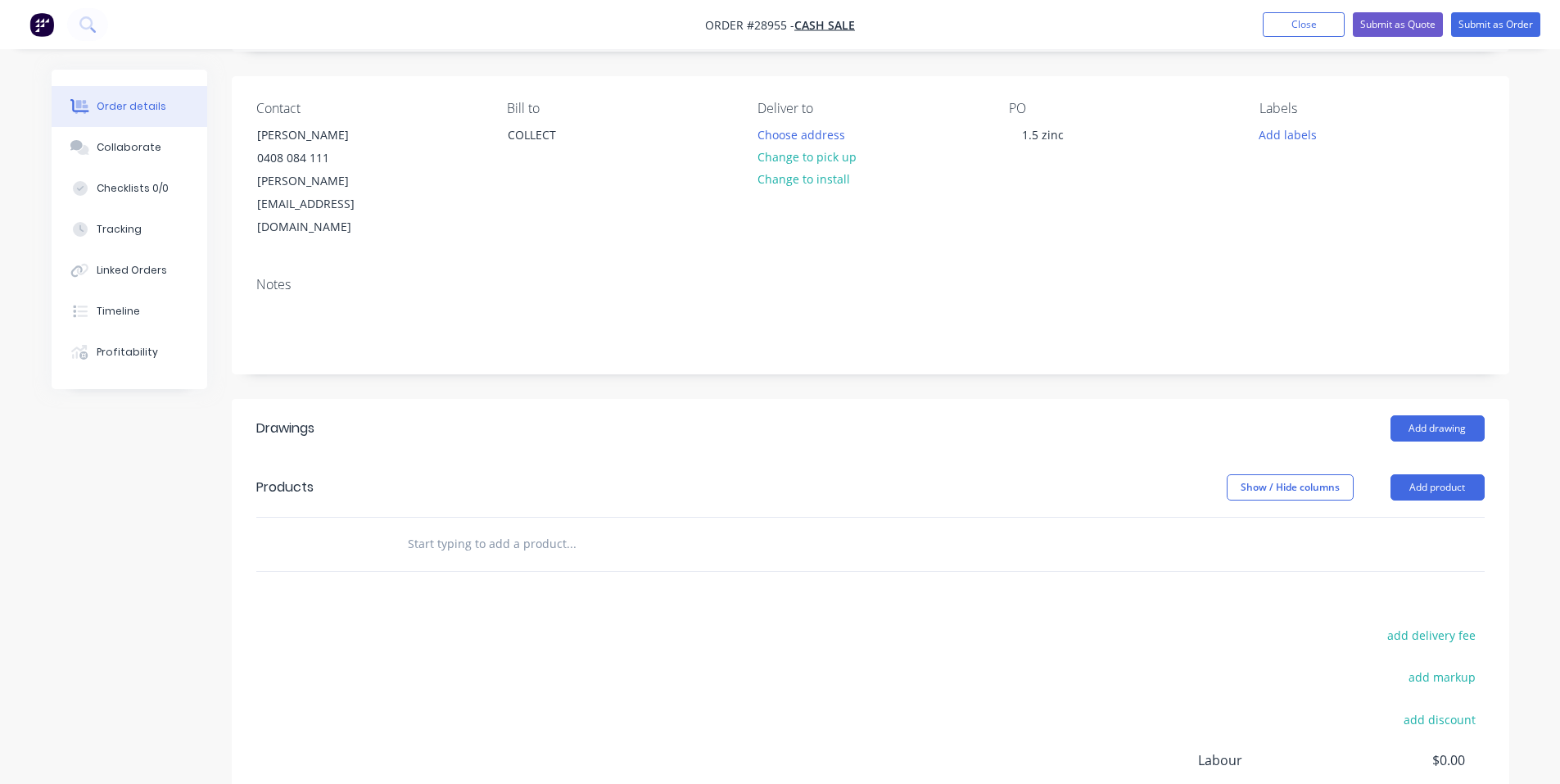
scroll to position [101, 0]
drag, startPoint x: 1447, startPoint y: 453, endPoint x: 1435, endPoint y: 454, distance: 12.0
click at [1445, 478] on button "Add product" at bounding box center [1438, 491] width 94 height 26
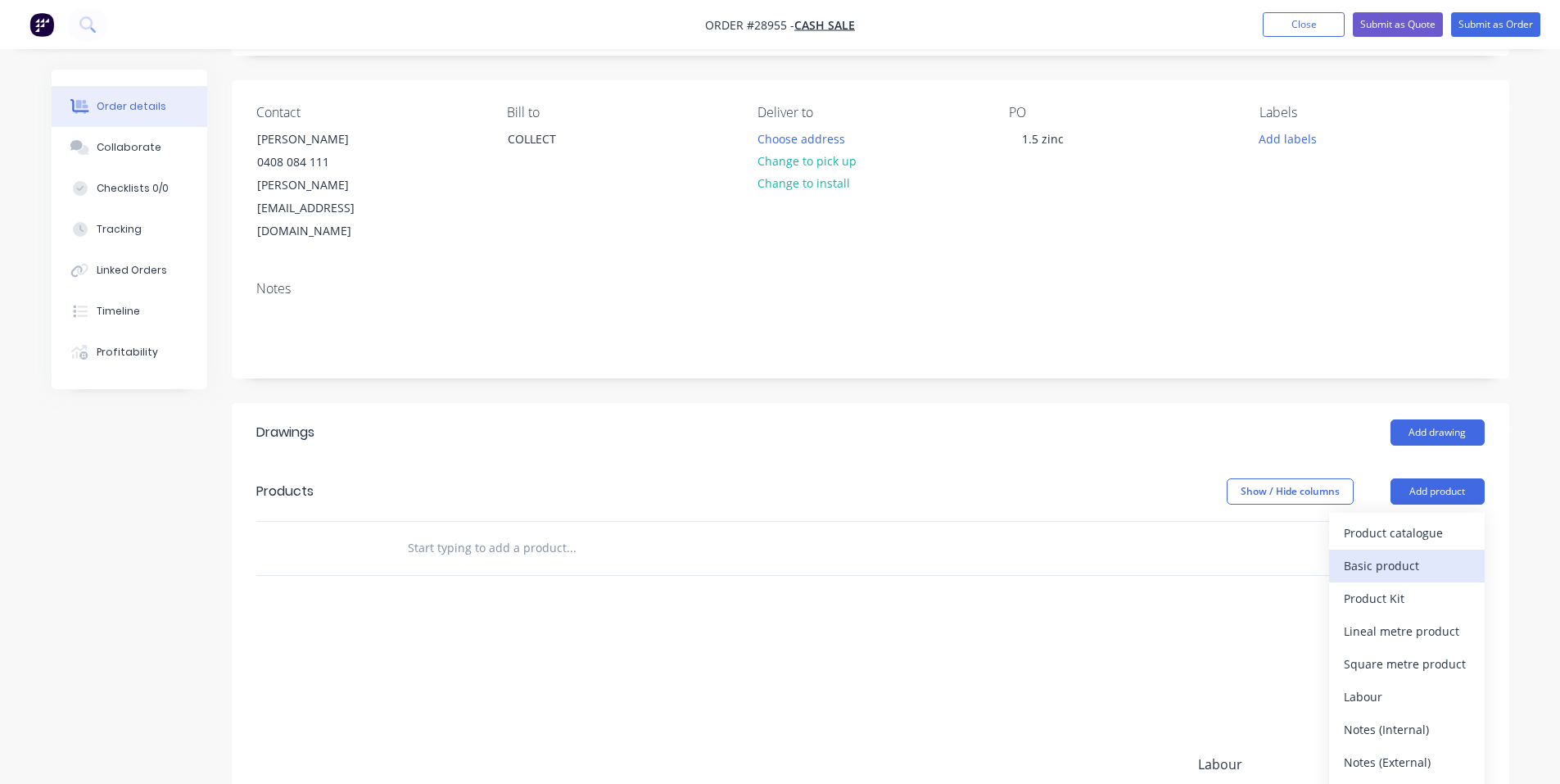
click at [1400, 553] on div "Basic product" at bounding box center [1407, 565] width 126 height 23
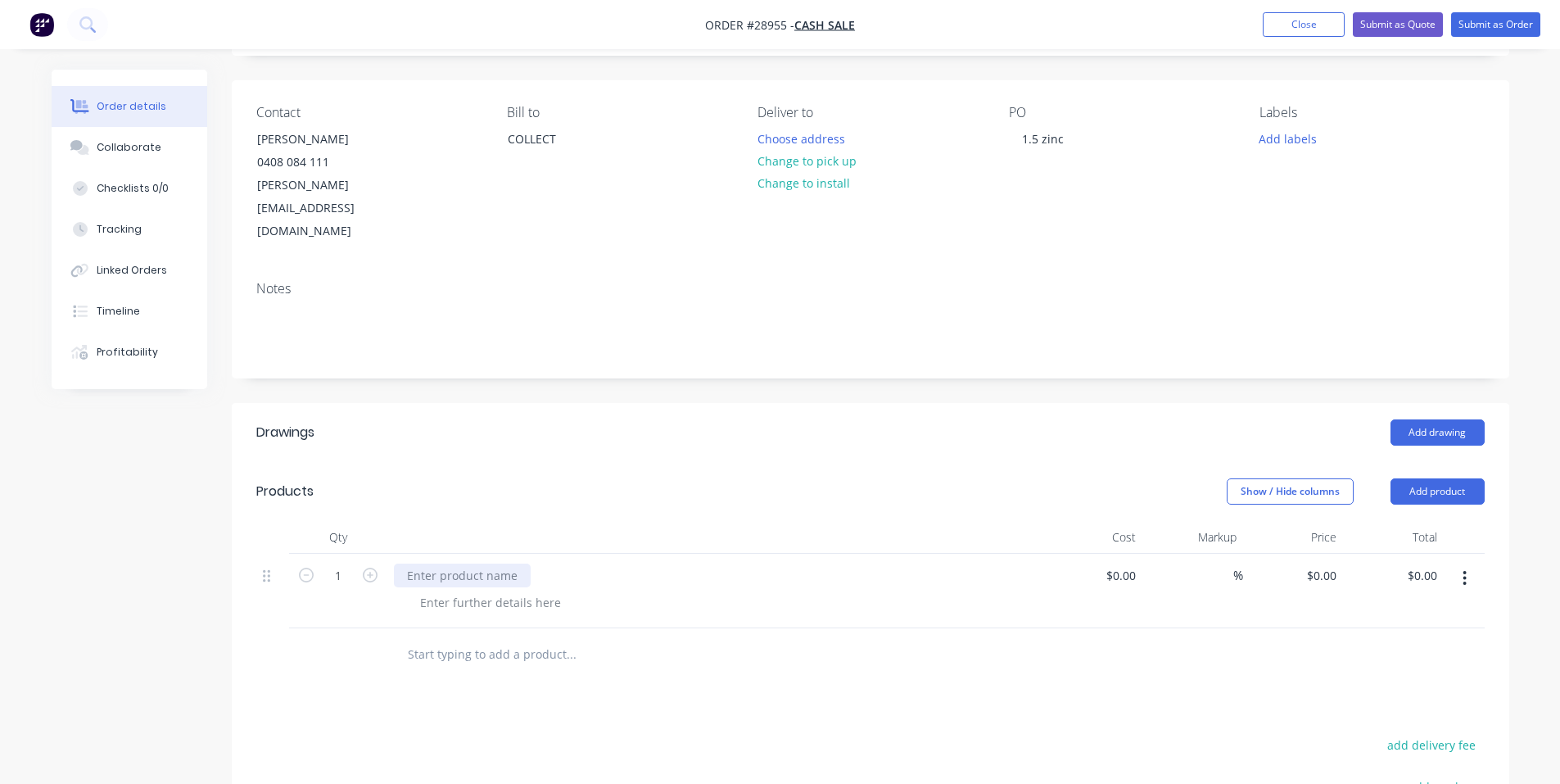
click at [440, 563] on div at bounding box center [462, 575] width 137 height 23
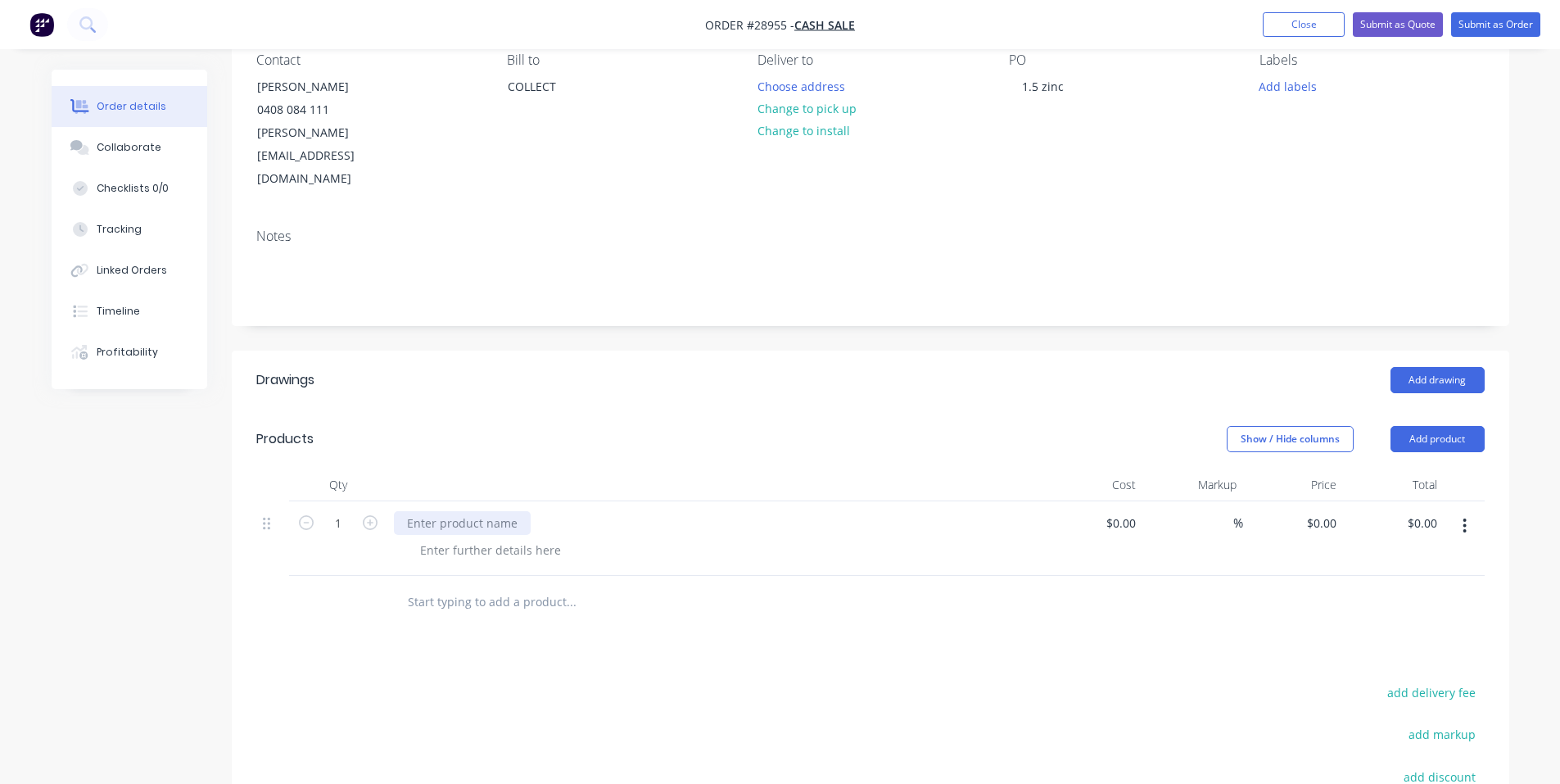
scroll to position [183, 0]
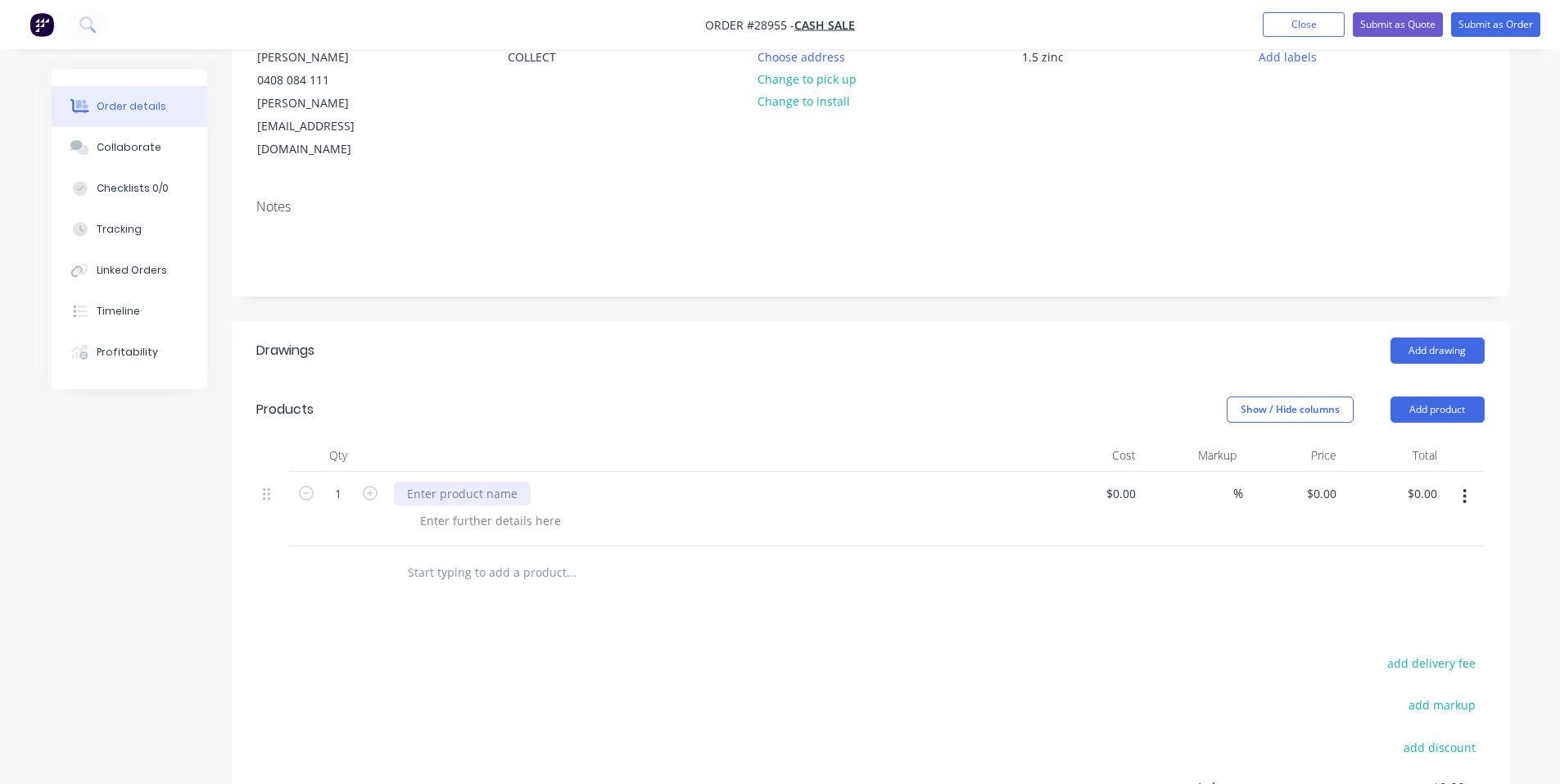
click at [466, 481] on div at bounding box center [462, 493] width 137 height 23
drag, startPoint x: 491, startPoint y: 447, endPoint x: 401, endPoint y: 447, distance: 90.0
click at [401, 481] on div "Folded channe" at bounding box center [447, 493] width 107 height 23
click at [523, 508] on div at bounding box center [491, 520] width 167 height 23
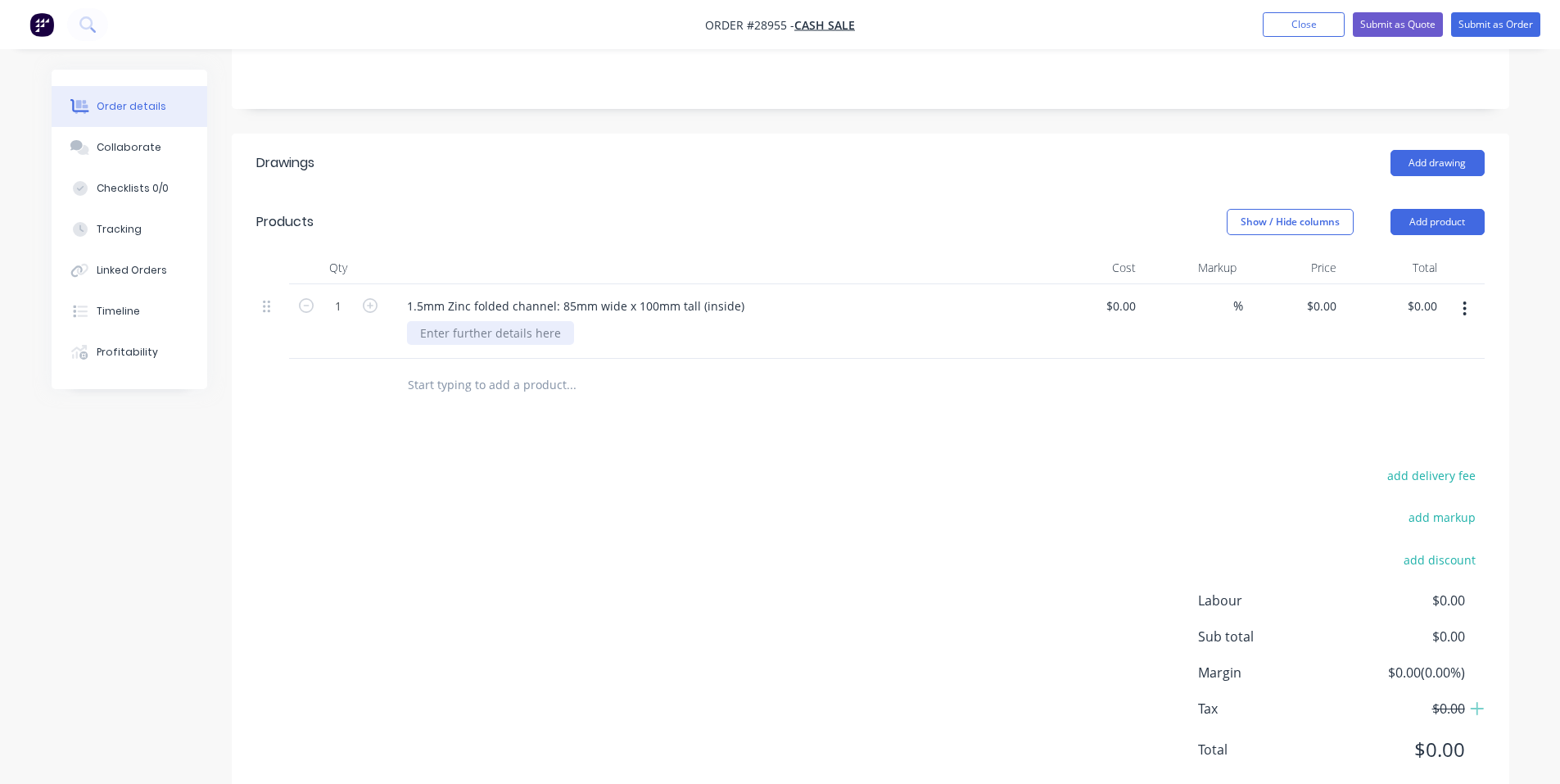
click at [516, 321] on div at bounding box center [491, 333] width 167 height 23
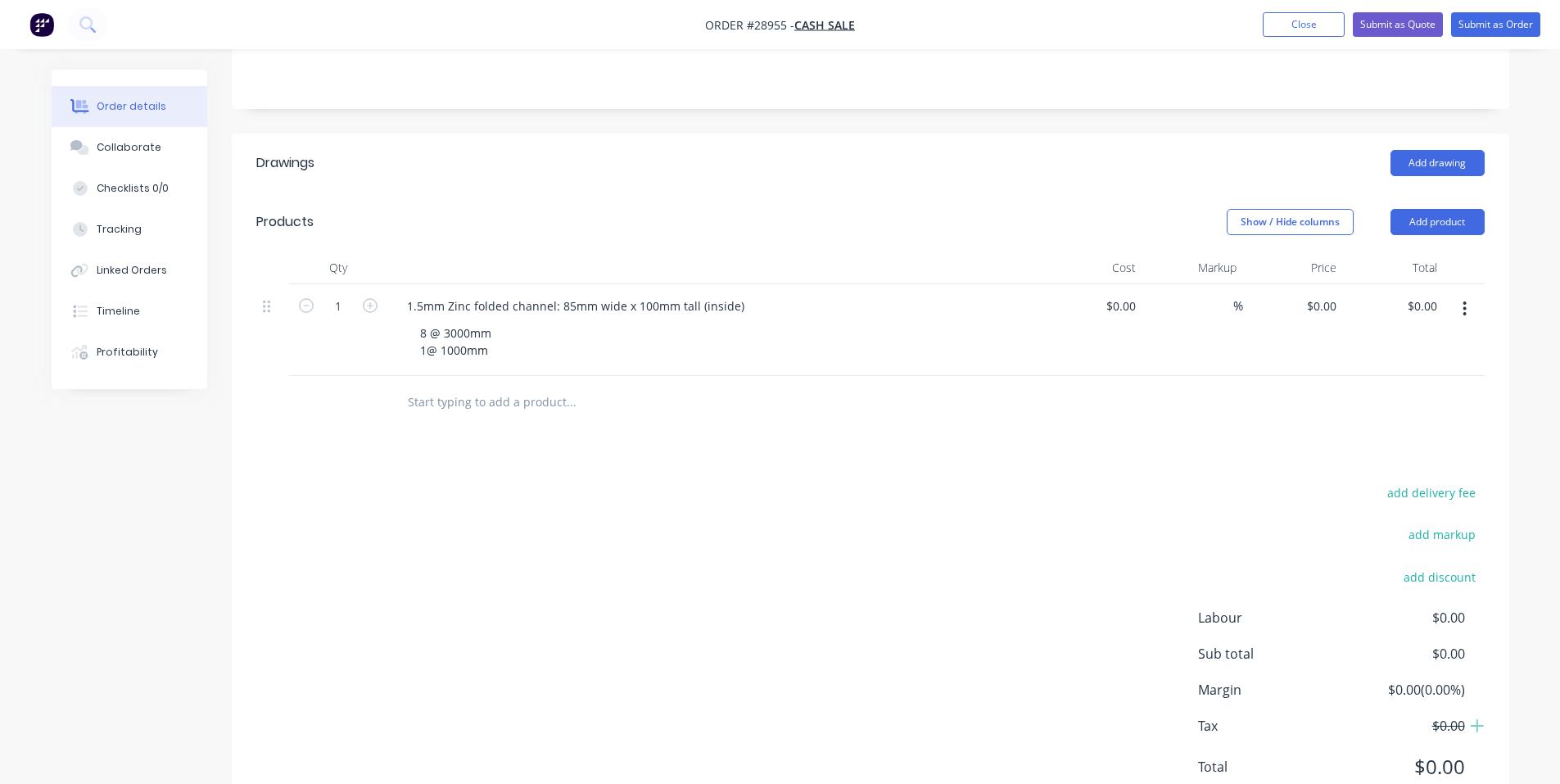
click at [555, 321] on div "8 @ 3000mm 1@ 1000mm" at bounding box center [721, 341] width 629 height 41
click at [427, 321] on div "8 @ 3000mm 1@ 1000mm" at bounding box center [456, 341] width 98 height 41
click at [528, 321] on div "8 @ 3000mm 1 @ 1000mm" at bounding box center [721, 341] width 629 height 41
click at [410, 294] on div "1.5mm Zinc folded channel: 85mm wide x 100mm tall (inside)" at bounding box center [575, 306] width 364 height 23
click at [1131, 294] on input at bounding box center [1133, 306] width 19 height 23
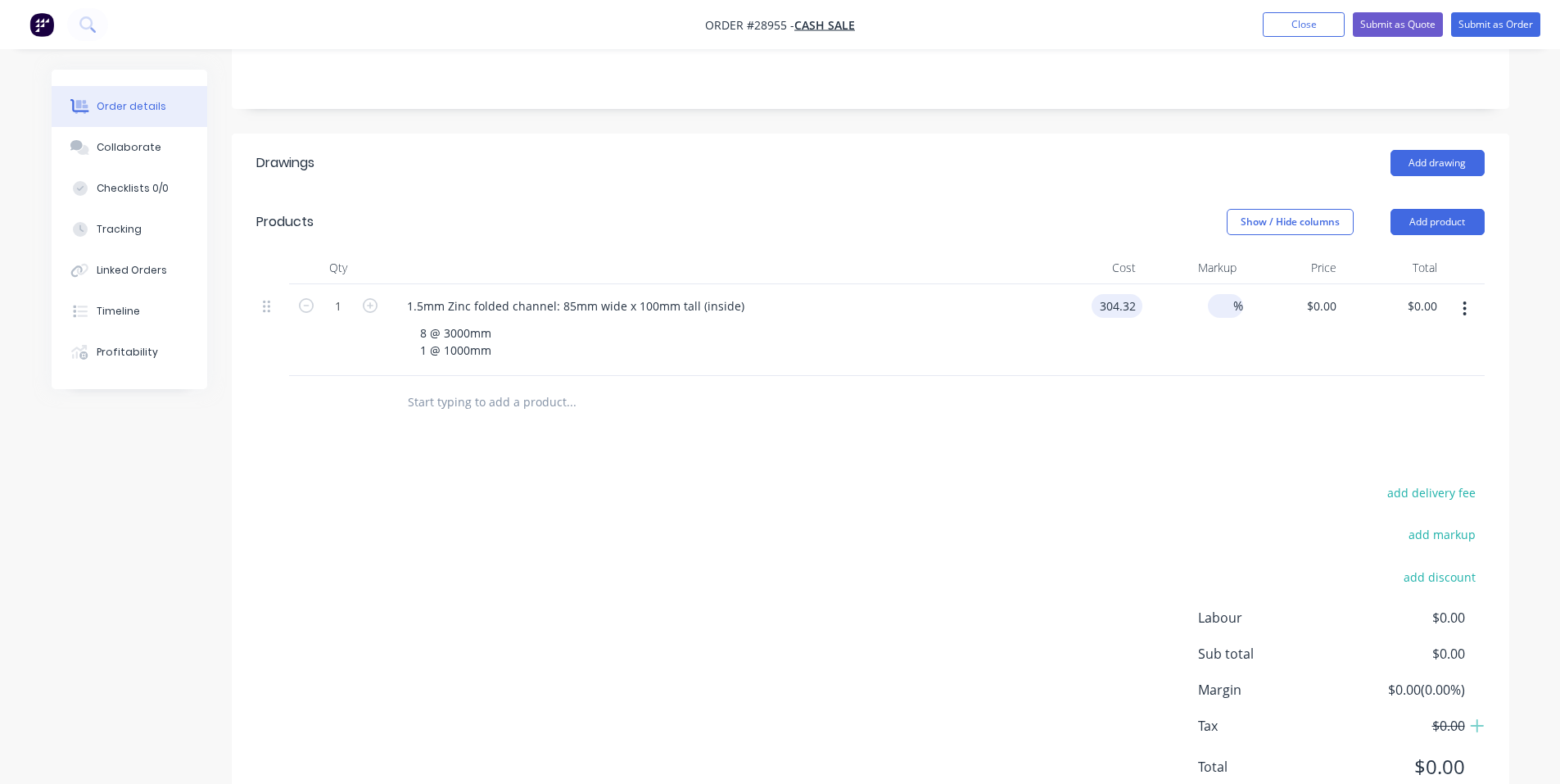
type input "$304.32"
click at [1236, 297] on span "%" at bounding box center [1238, 306] width 10 height 19
type input "25"
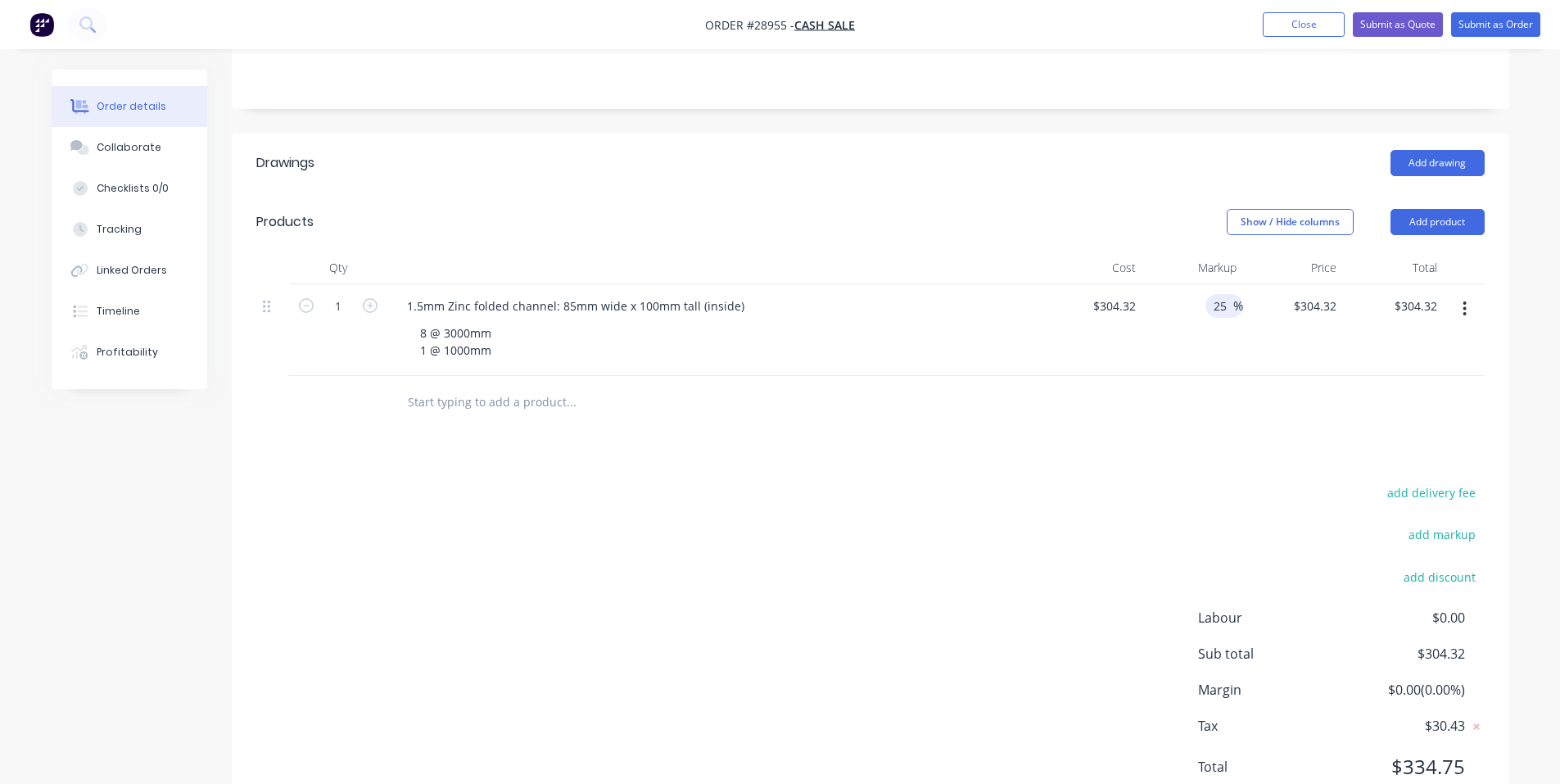
type input "$380.40"
click at [1143, 376] on div at bounding box center [871, 403] width 1229 height 53
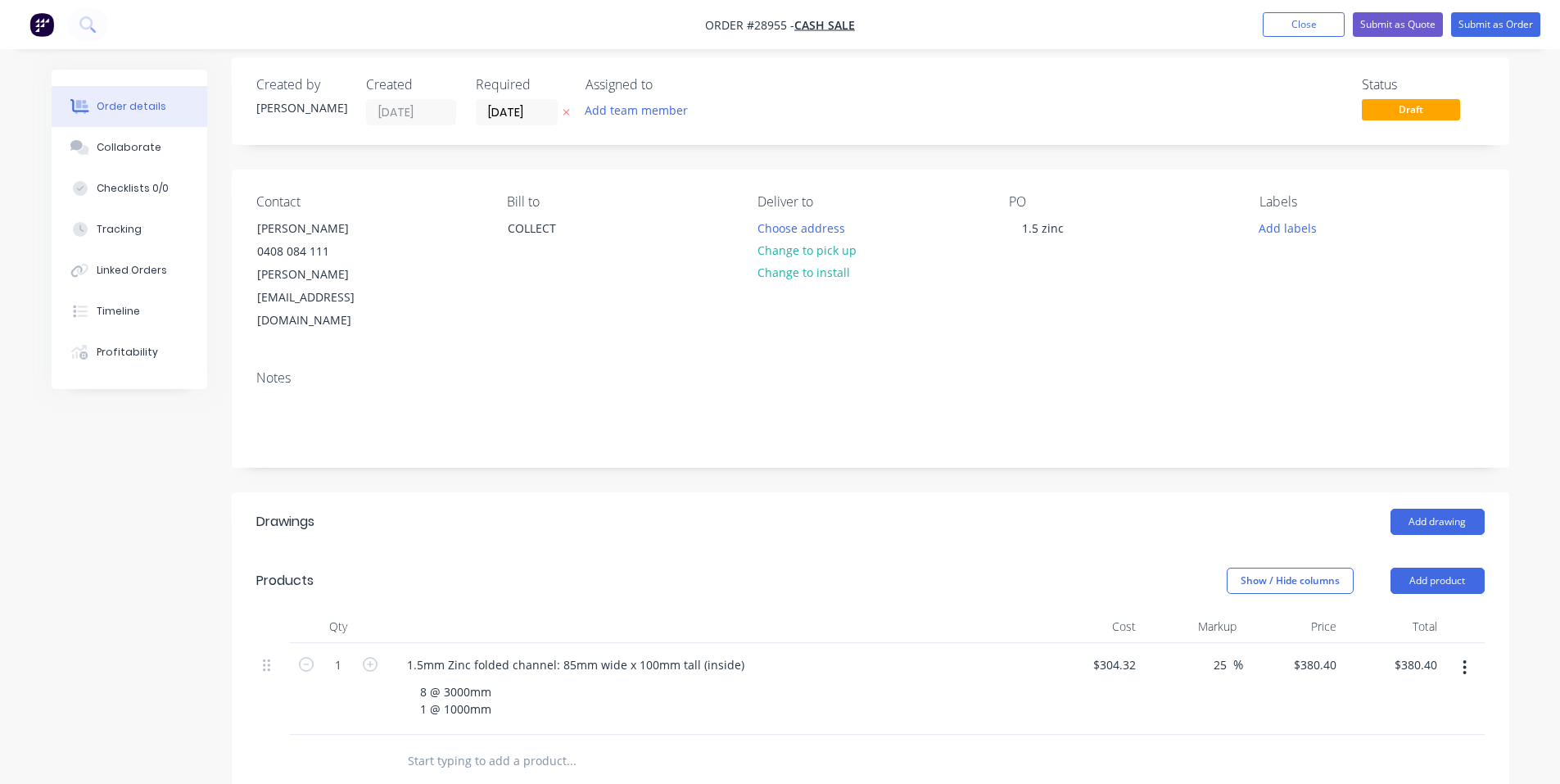
scroll to position [0, 0]
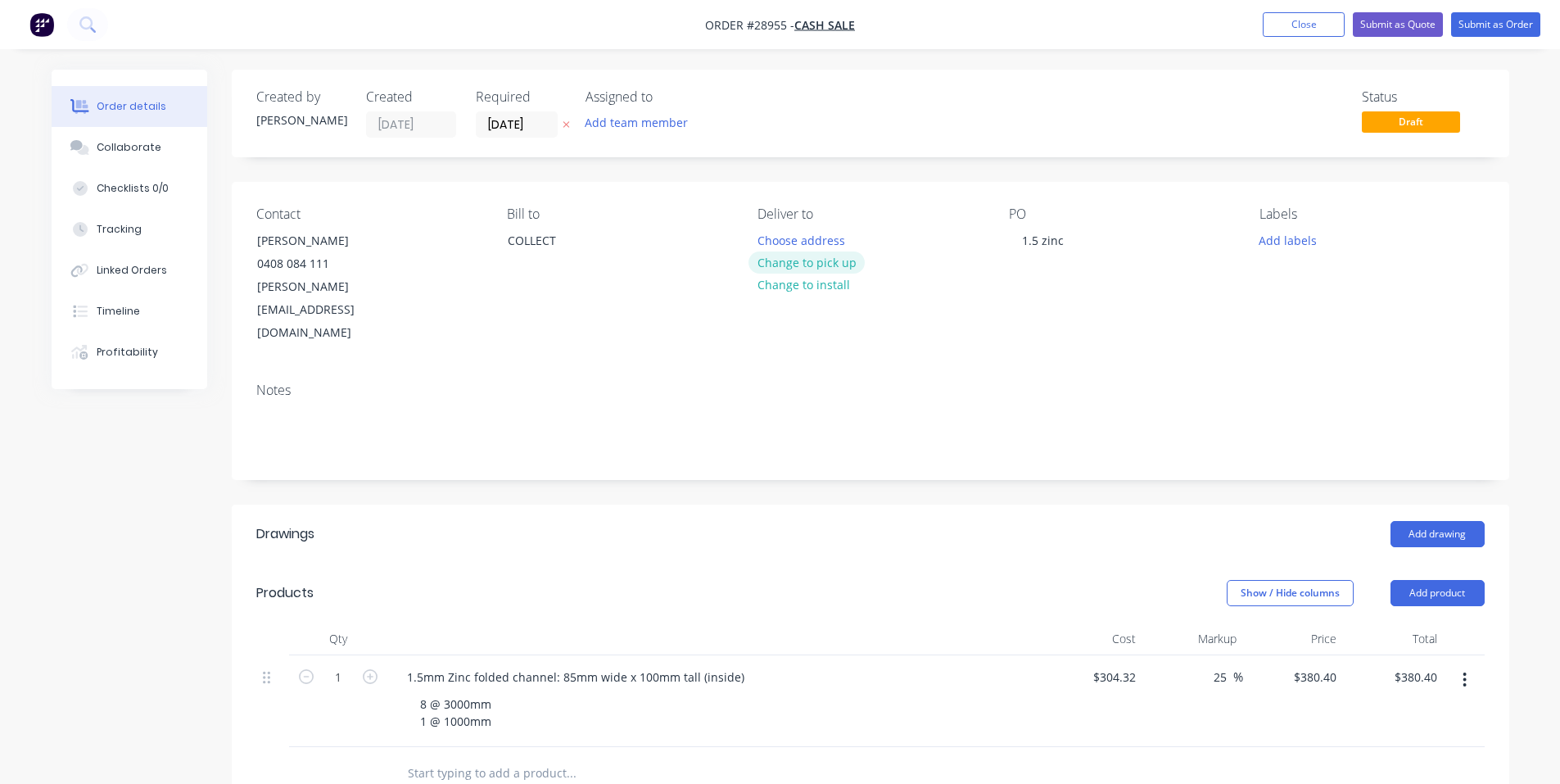
click at [831, 261] on button "Change to pick up" at bounding box center [806, 262] width 116 height 22
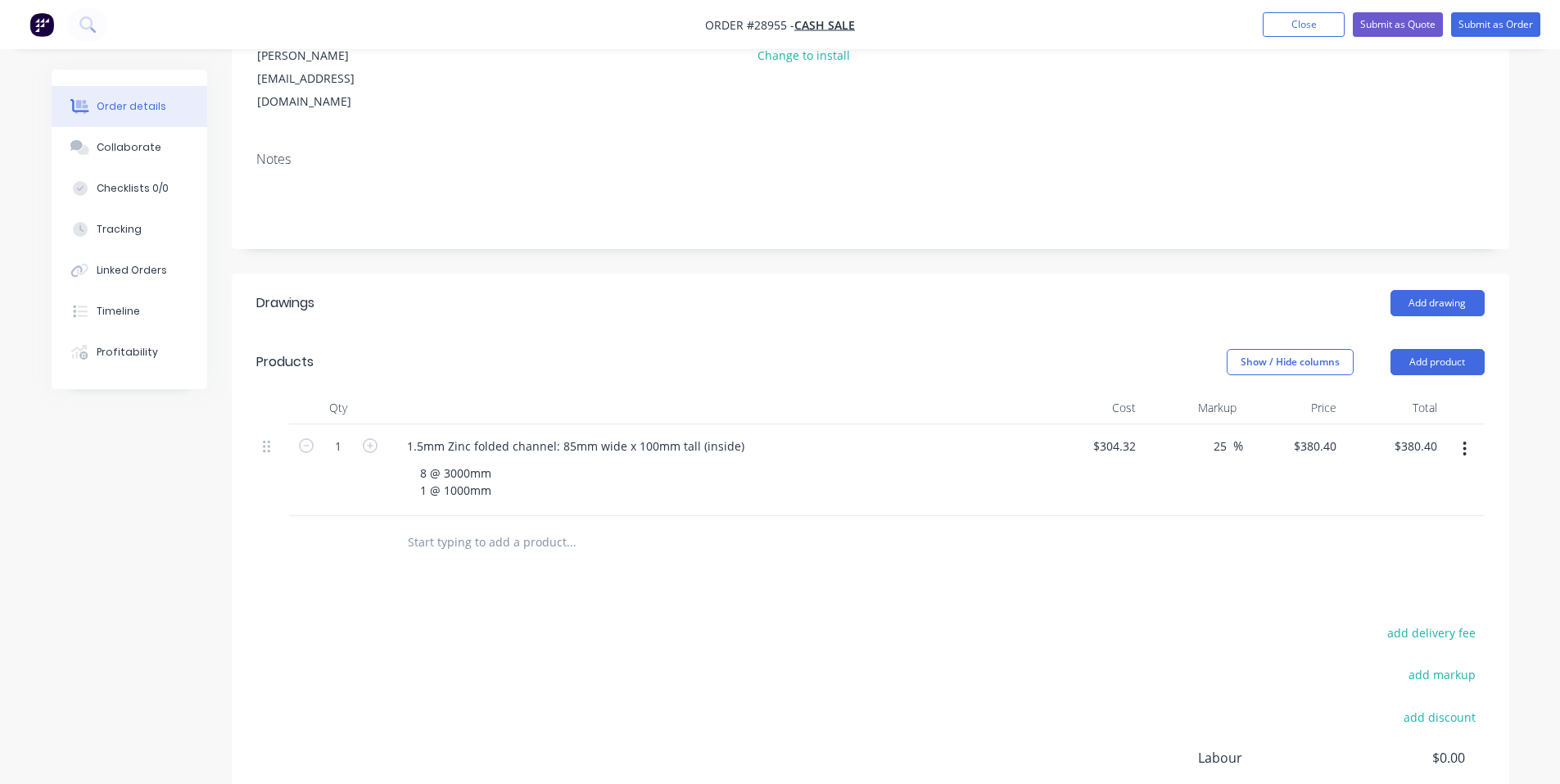
scroll to position [246, 0]
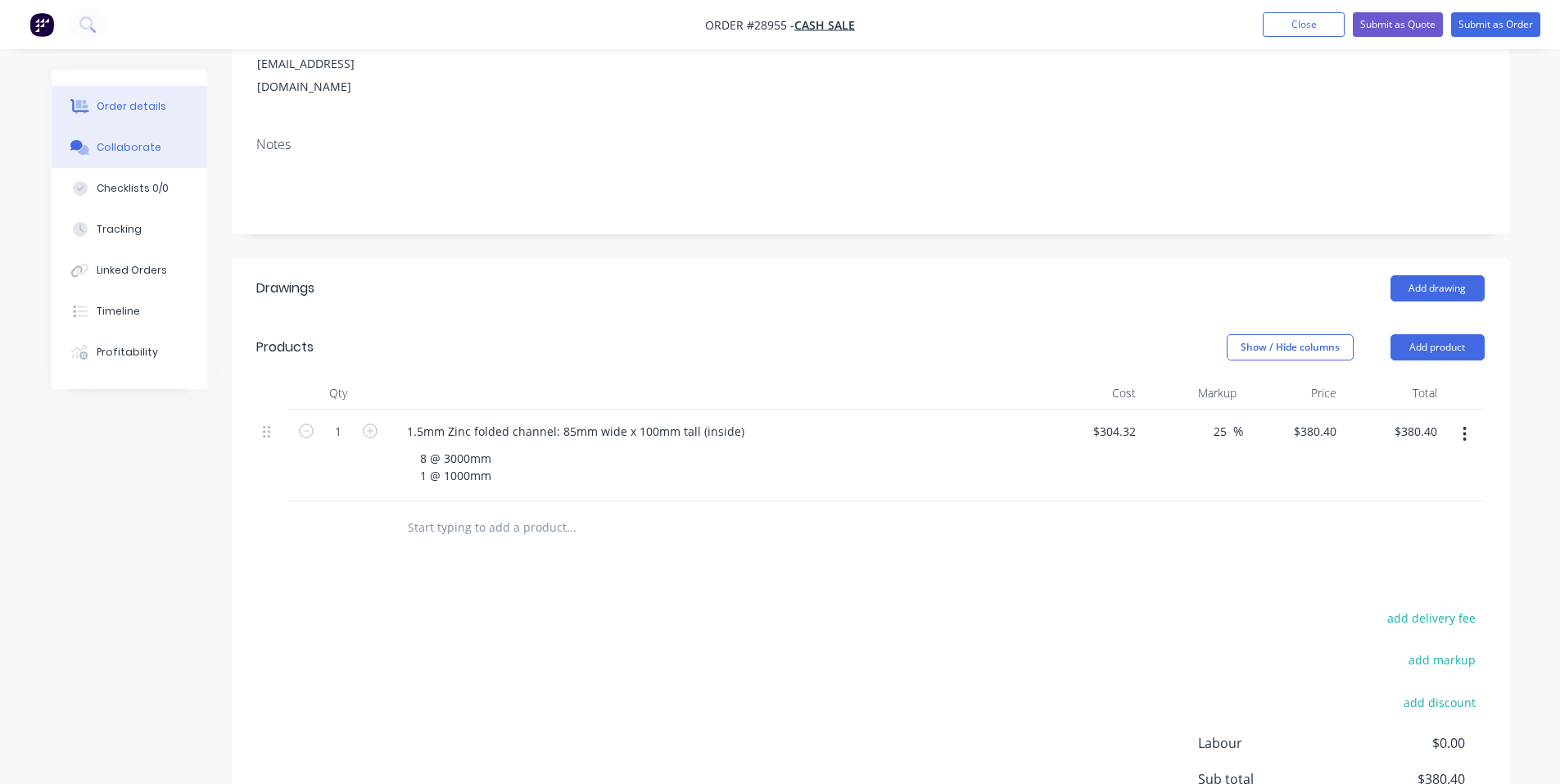
click at [159, 146] on button "Collaborate" at bounding box center [130, 147] width 155 height 41
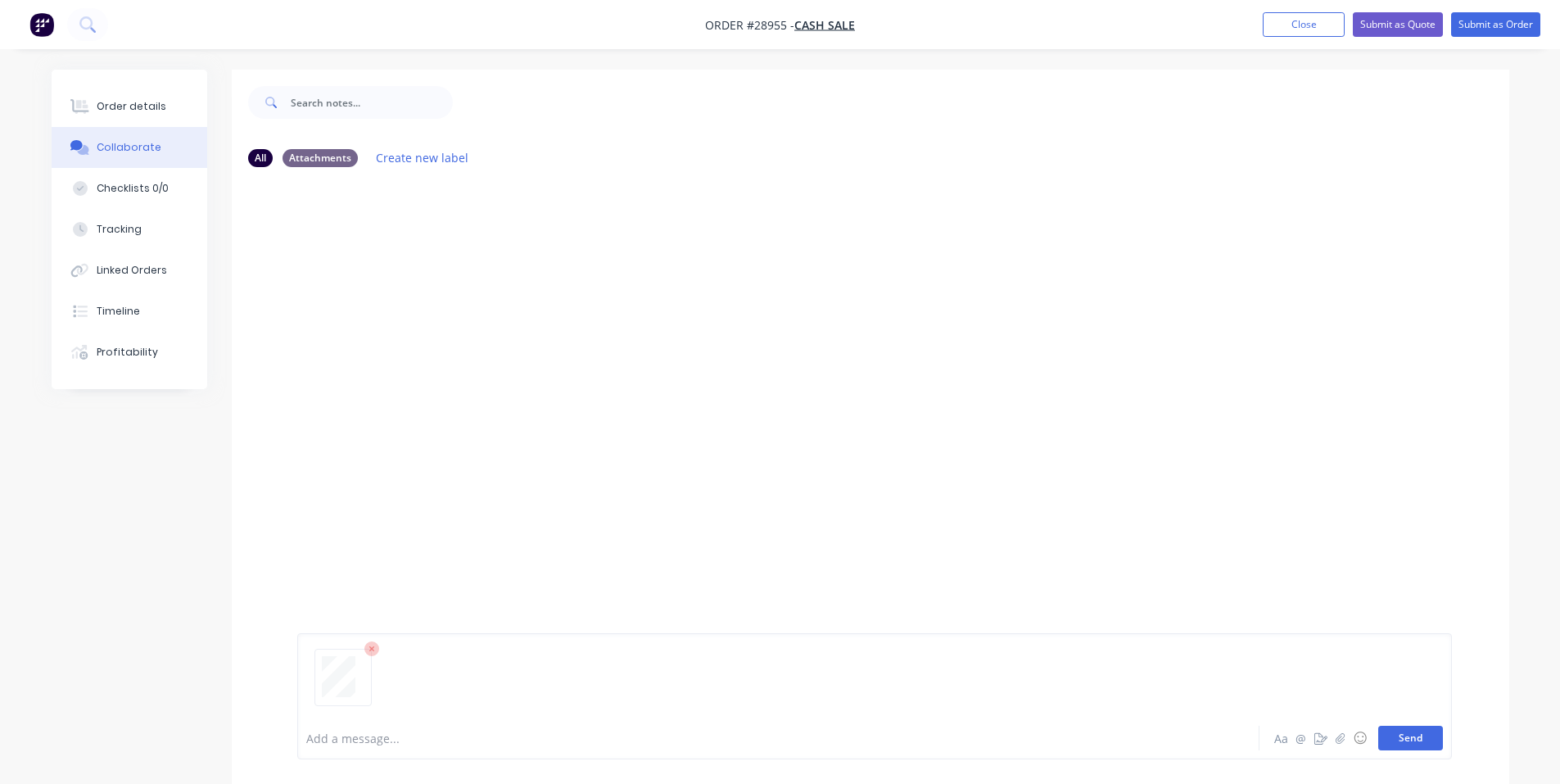
click at [1421, 741] on button "Send" at bounding box center [1410, 737] width 64 height 24
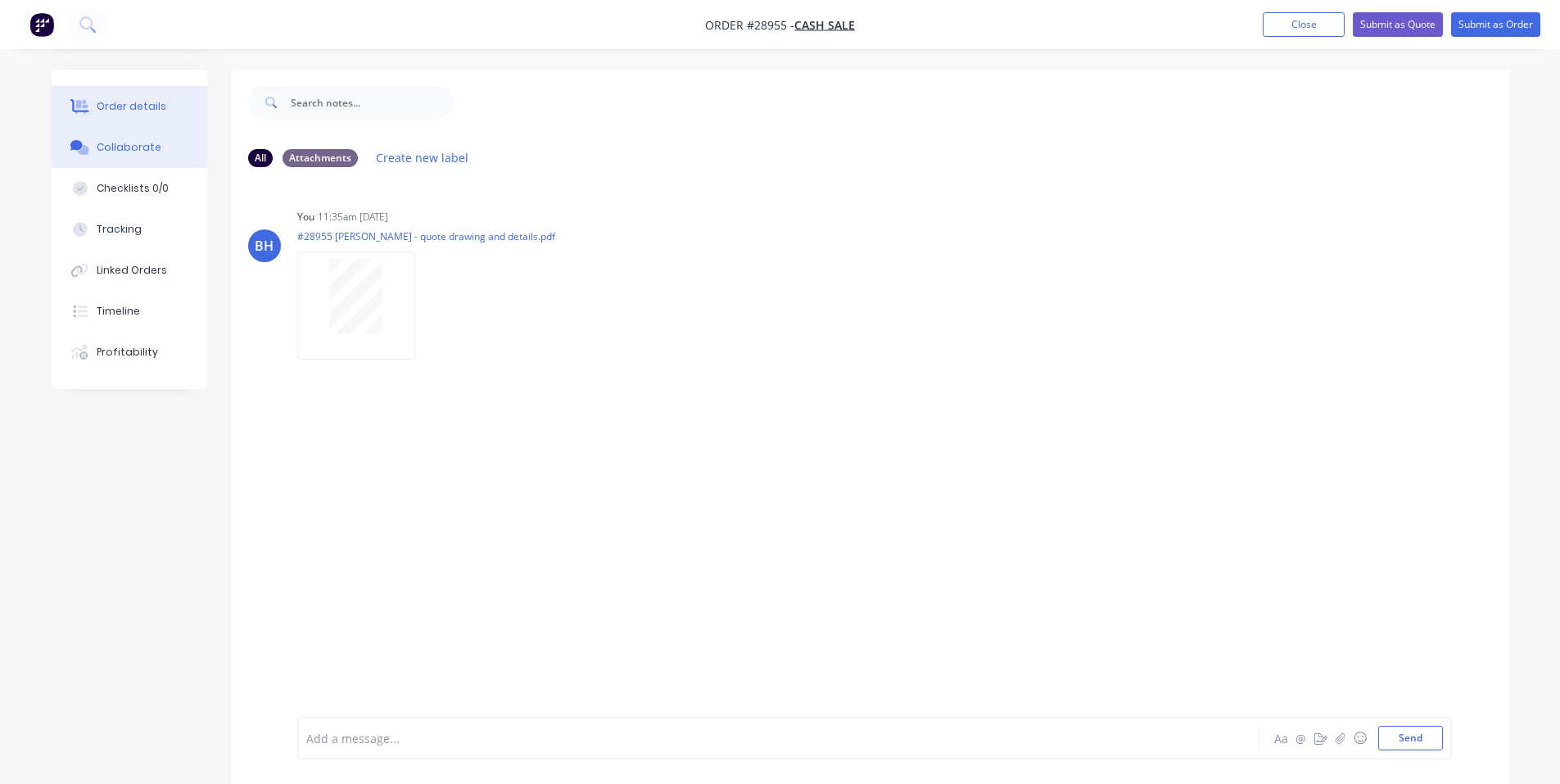
click at [145, 108] on div "Order details" at bounding box center [131, 107] width 69 height 15
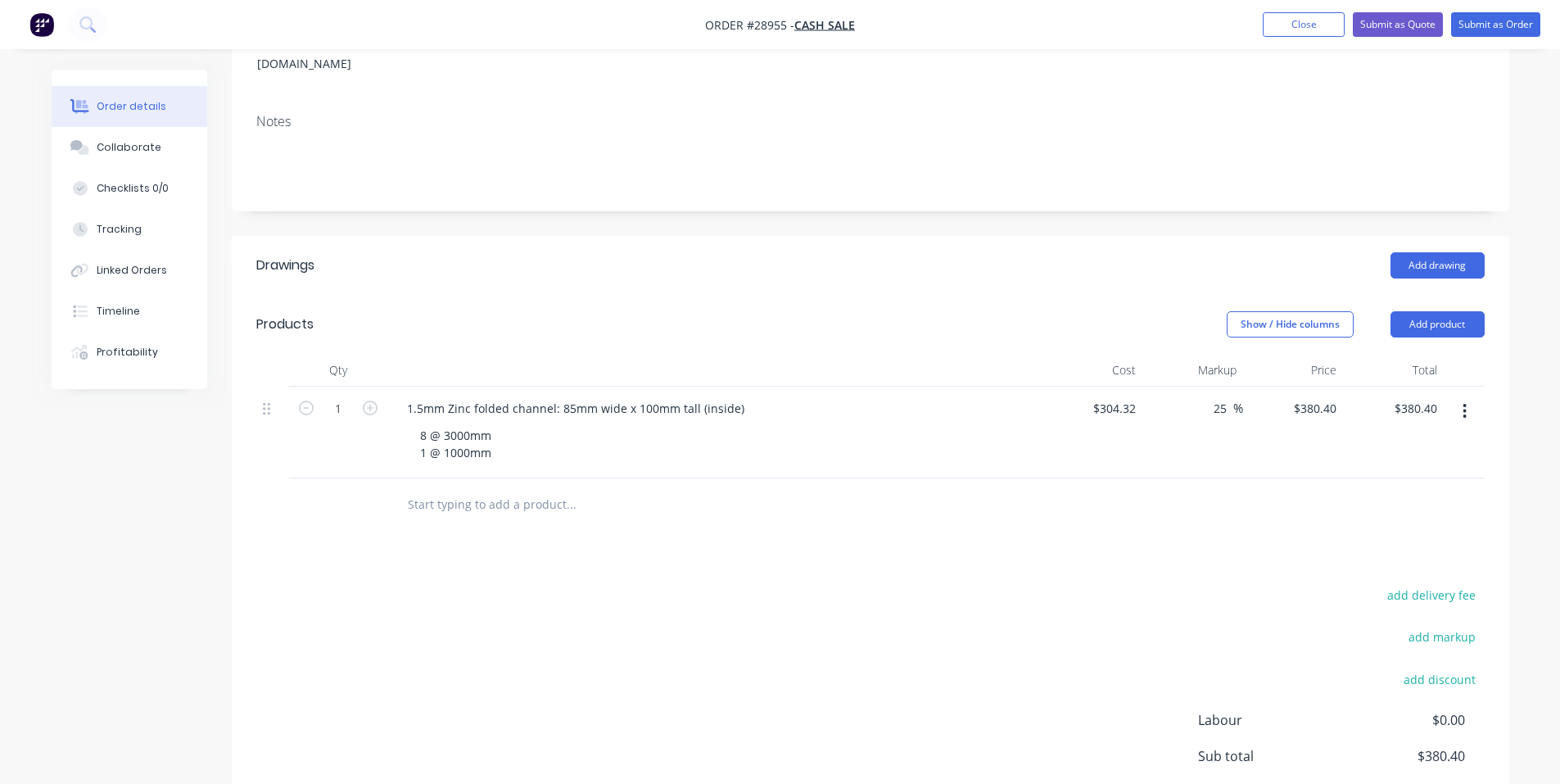
scroll to position [60, 0]
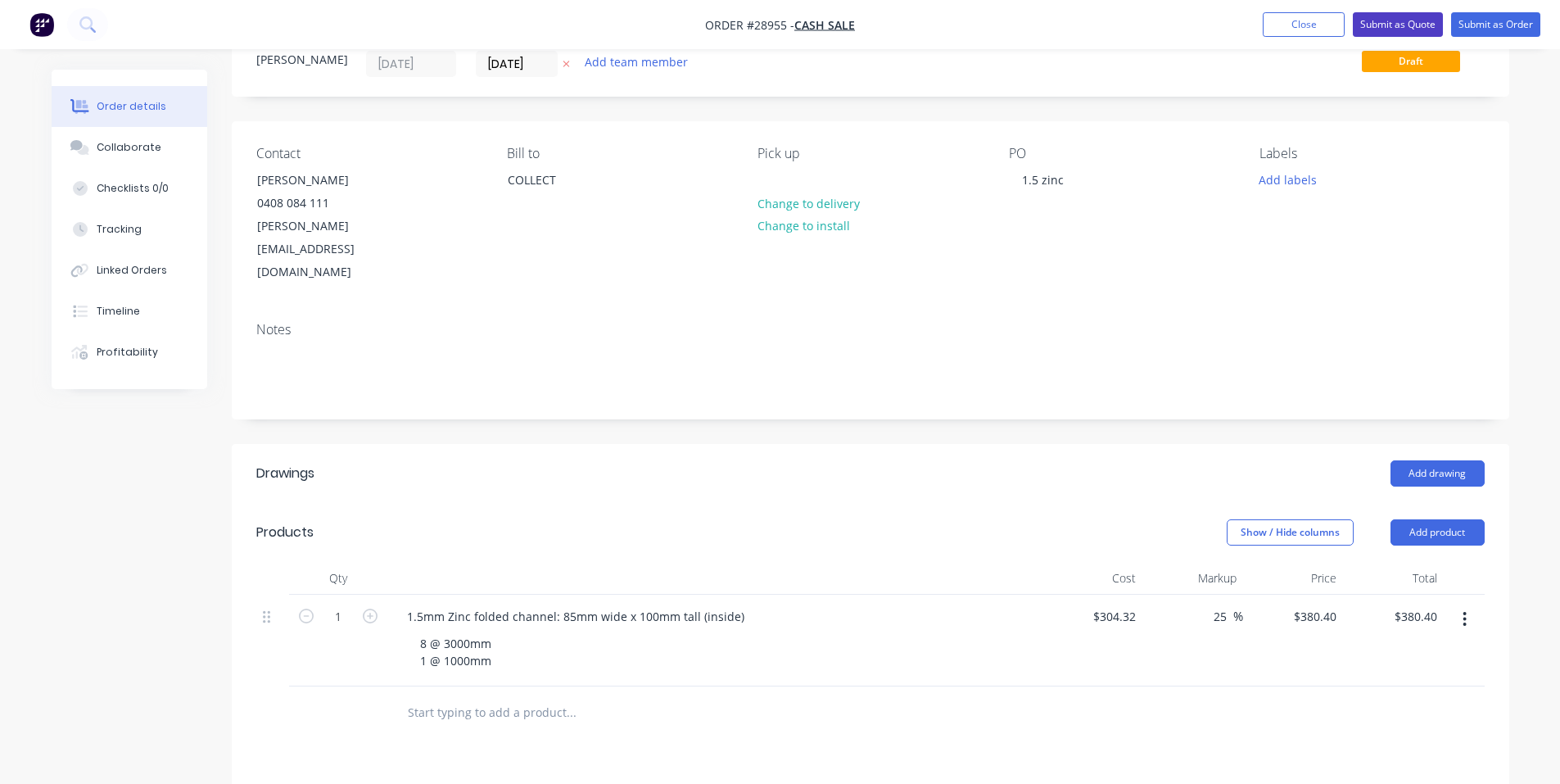
click at [1400, 27] on button "Submit as Quote" at bounding box center [1398, 24] width 90 height 24
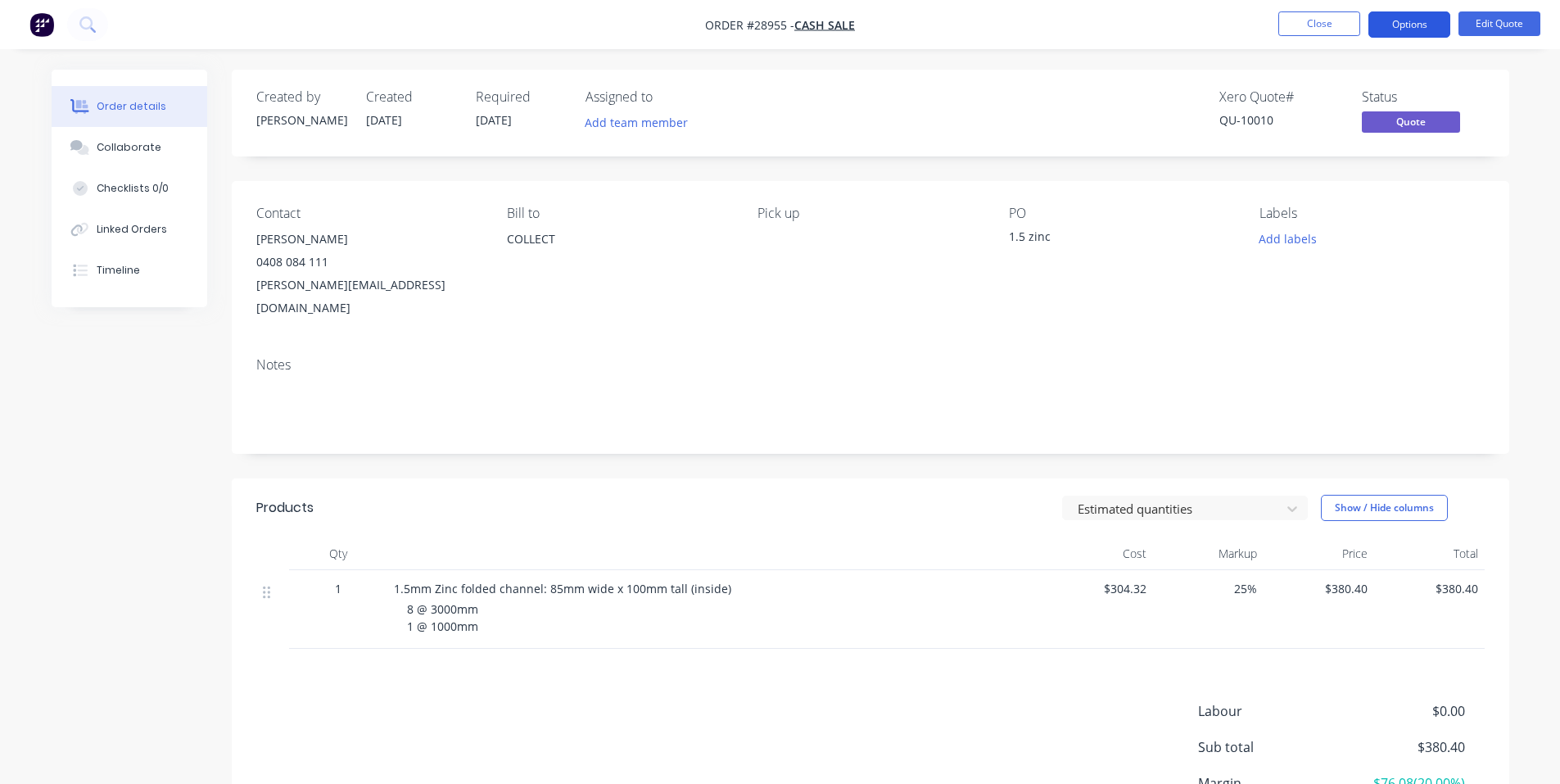
click at [1406, 29] on button "Options" at bounding box center [1410, 24] width 82 height 26
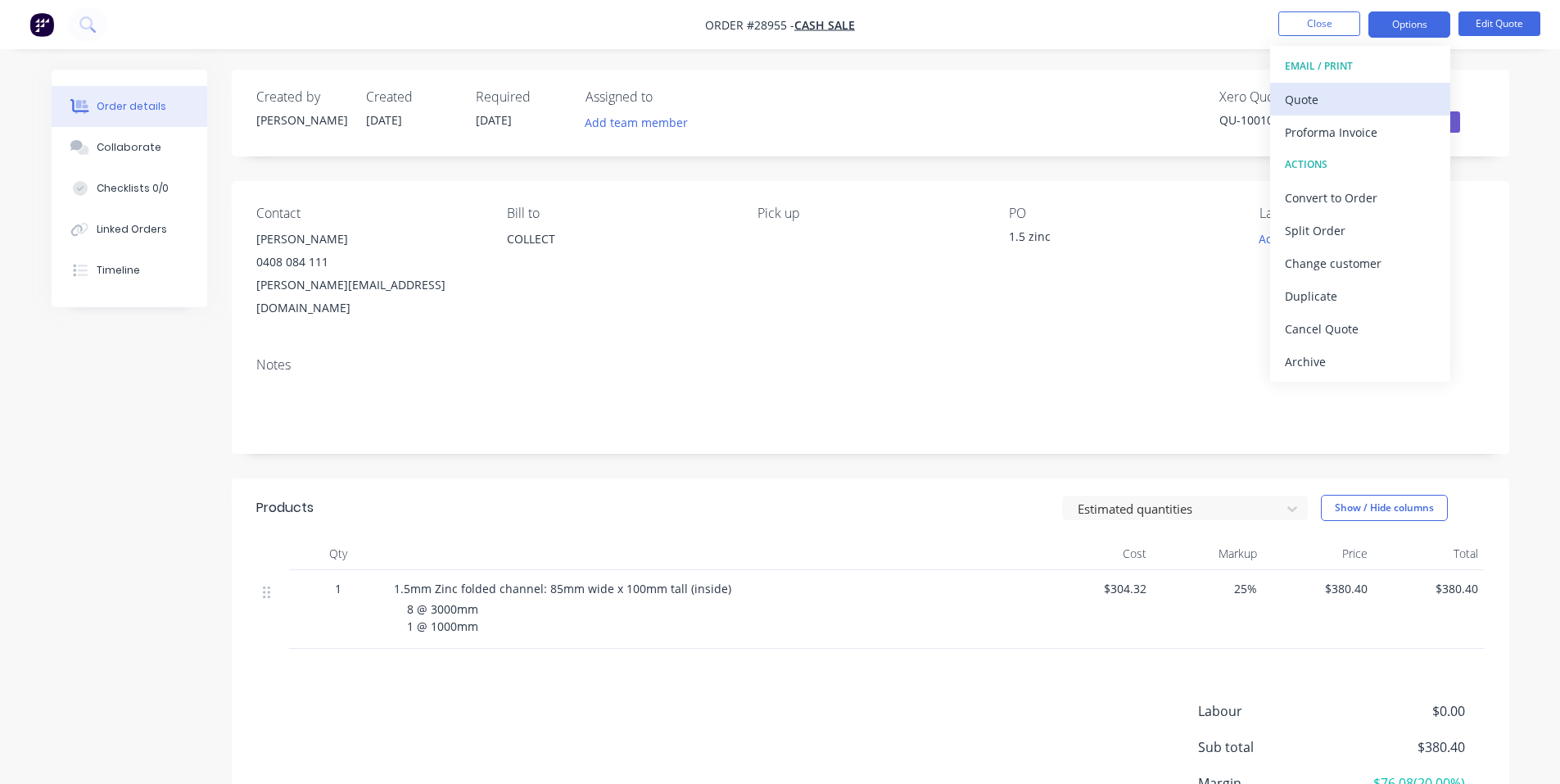
click at [1340, 99] on div "Quote" at bounding box center [1360, 99] width 150 height 23
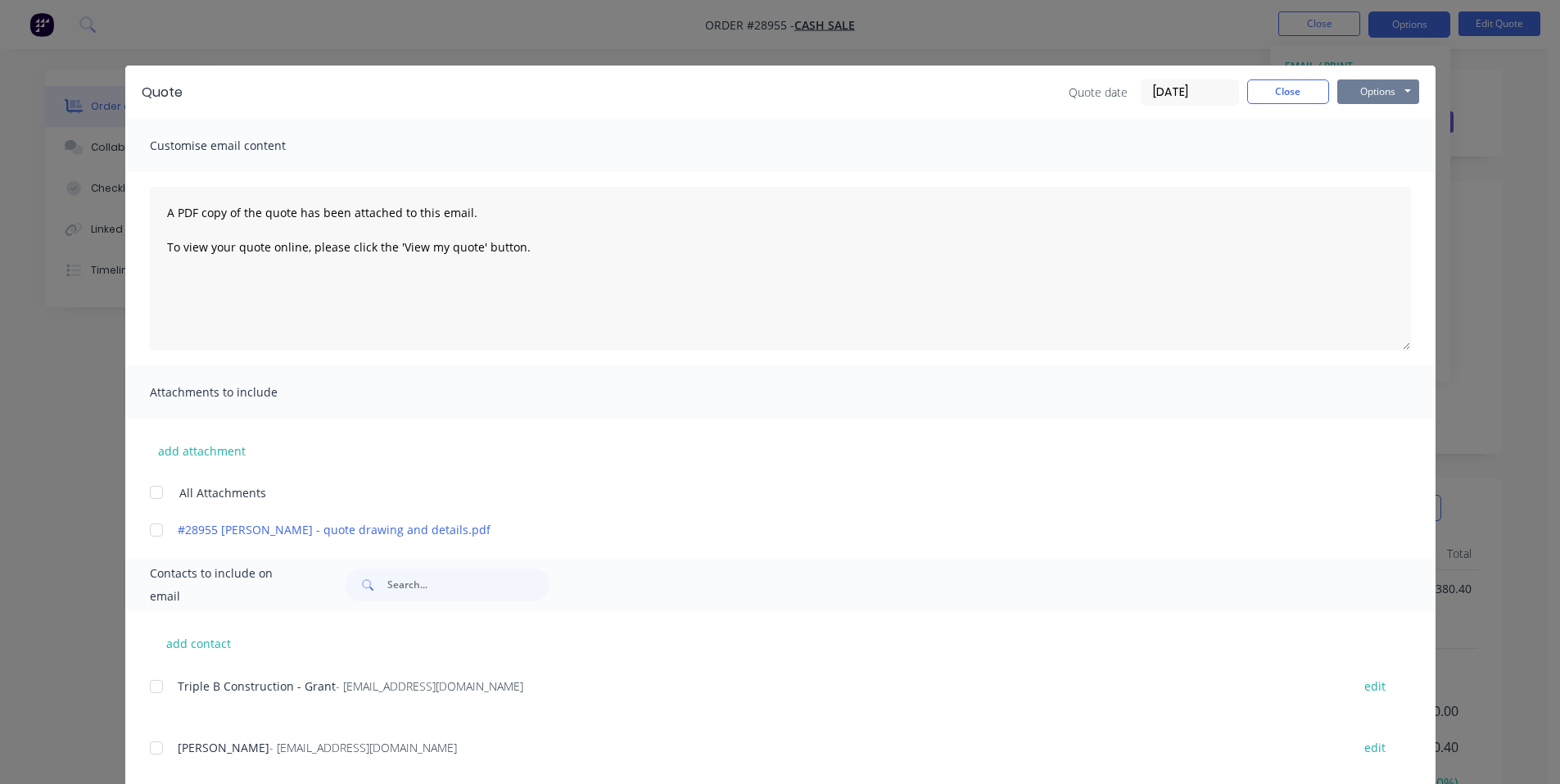
click at [1372, 93] on button "Options" at bounding box center [1379, 91] width 82 height 24
click at [1392, 146] on button "Print" at bounding box center [1389, 148] width 105 height 27
click at [1272, 83] on button "Close" at bounding box center [1288, 91] width 82 height 24
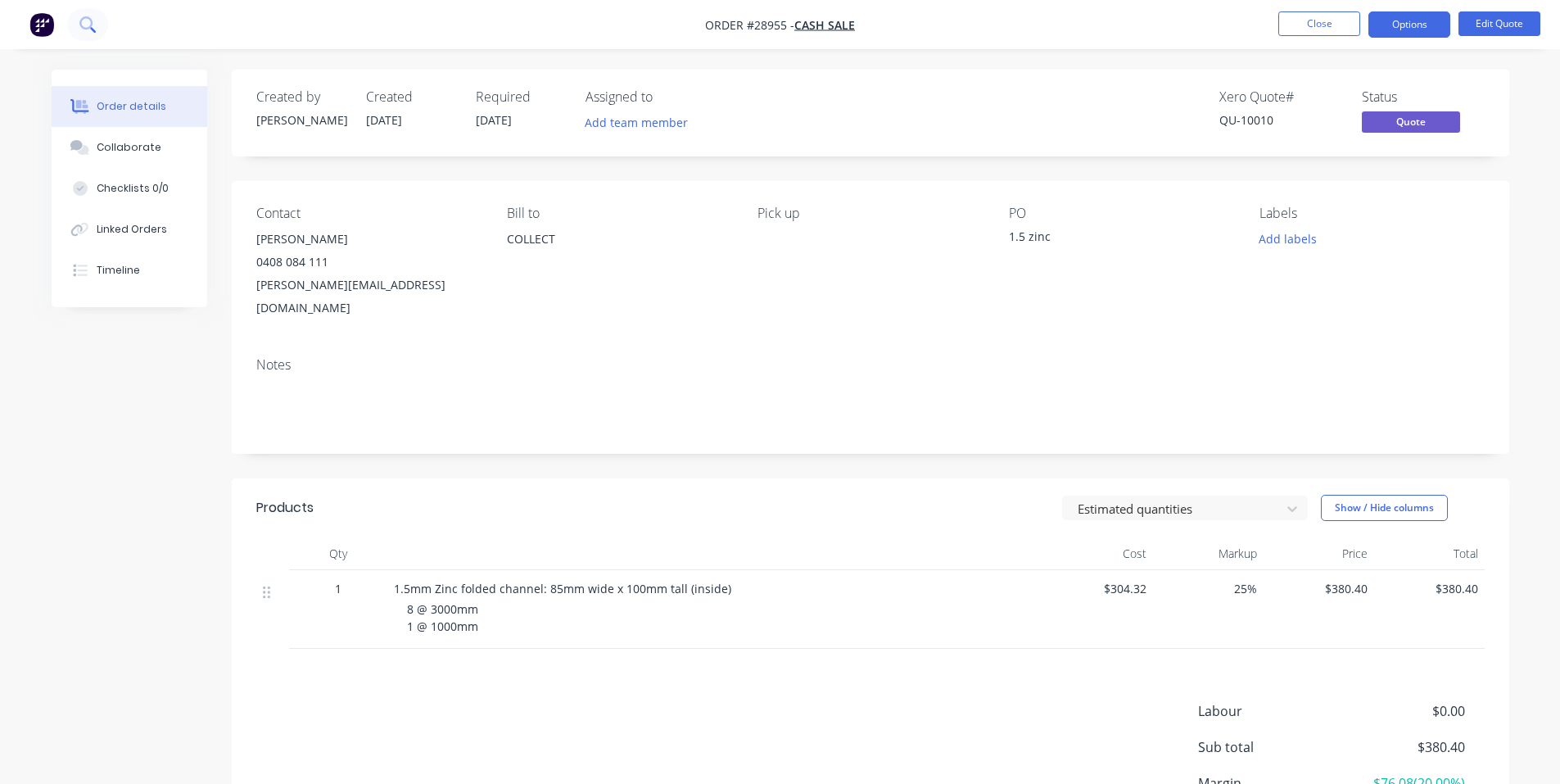
click at [91, 28] on icon at bounding box center [93, 29] width 6 height 6
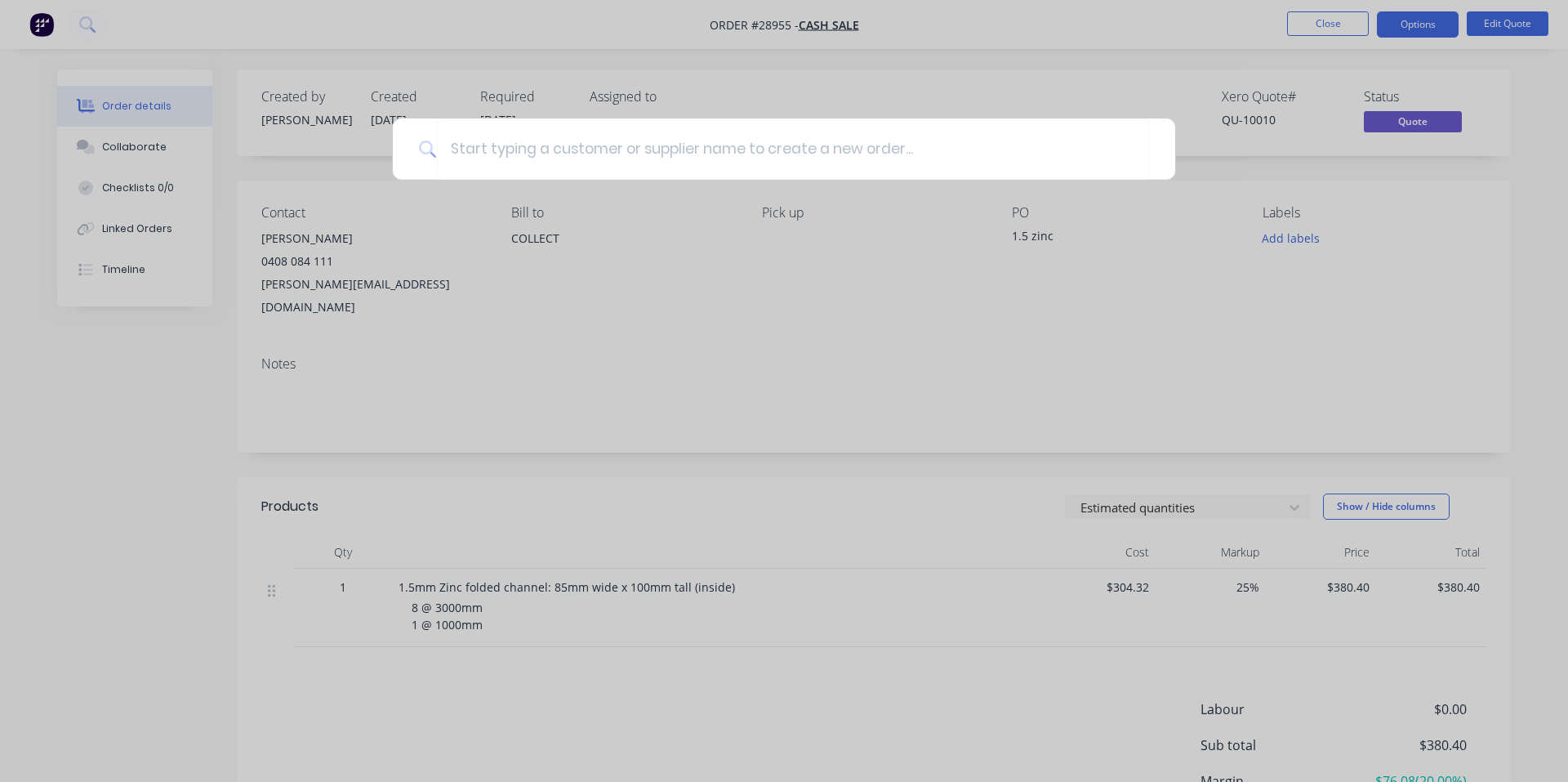
click at [16, 27] on div at bounding box center [784, 391] width 1568 height 782
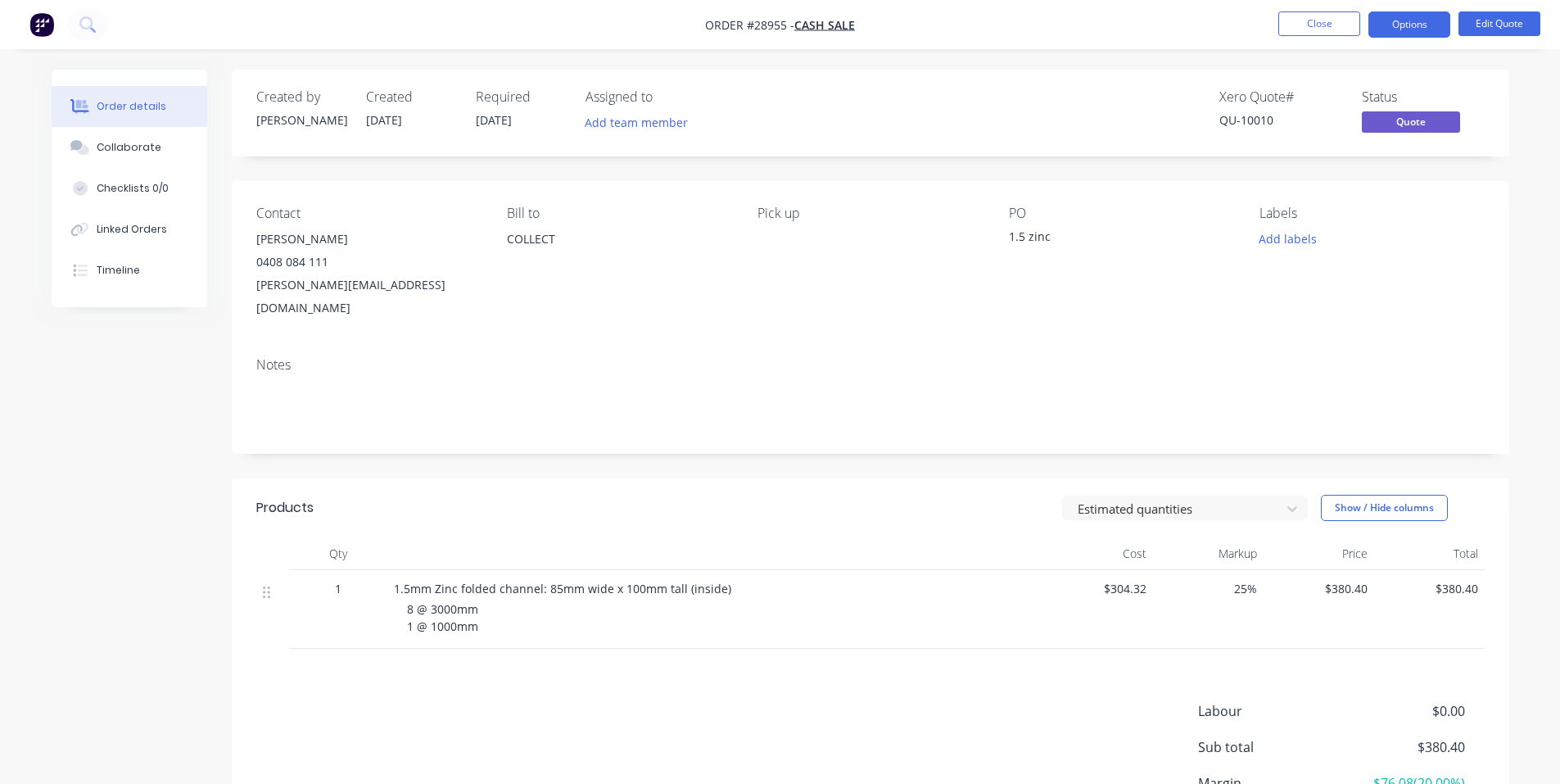
click at [28, 25] on button "button" at bounding box center [41, 24] width 34 height 26
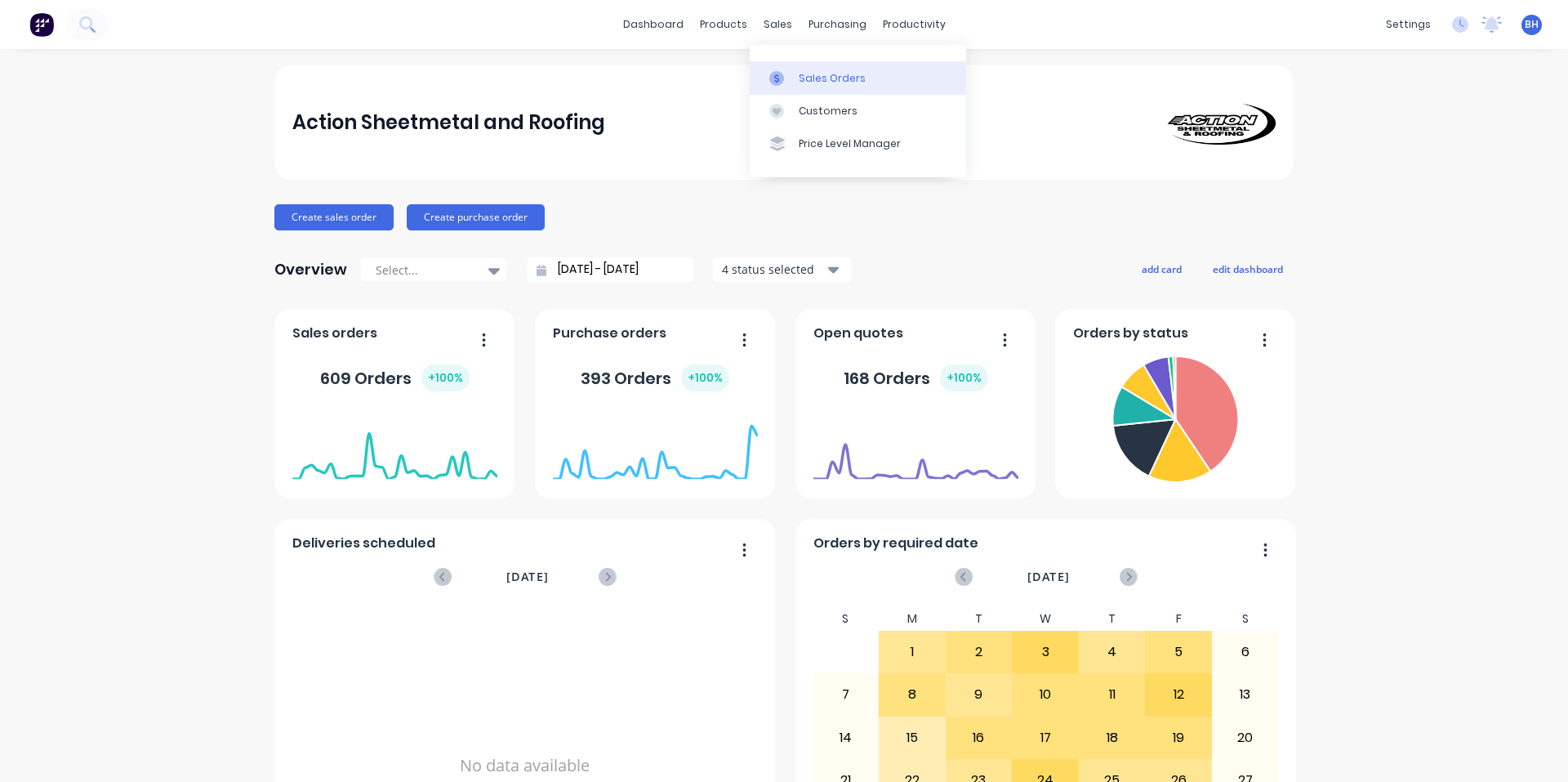
click at [810, 75] on div "Sales Orders" at bounding box center [832, 78] width 67 height 15
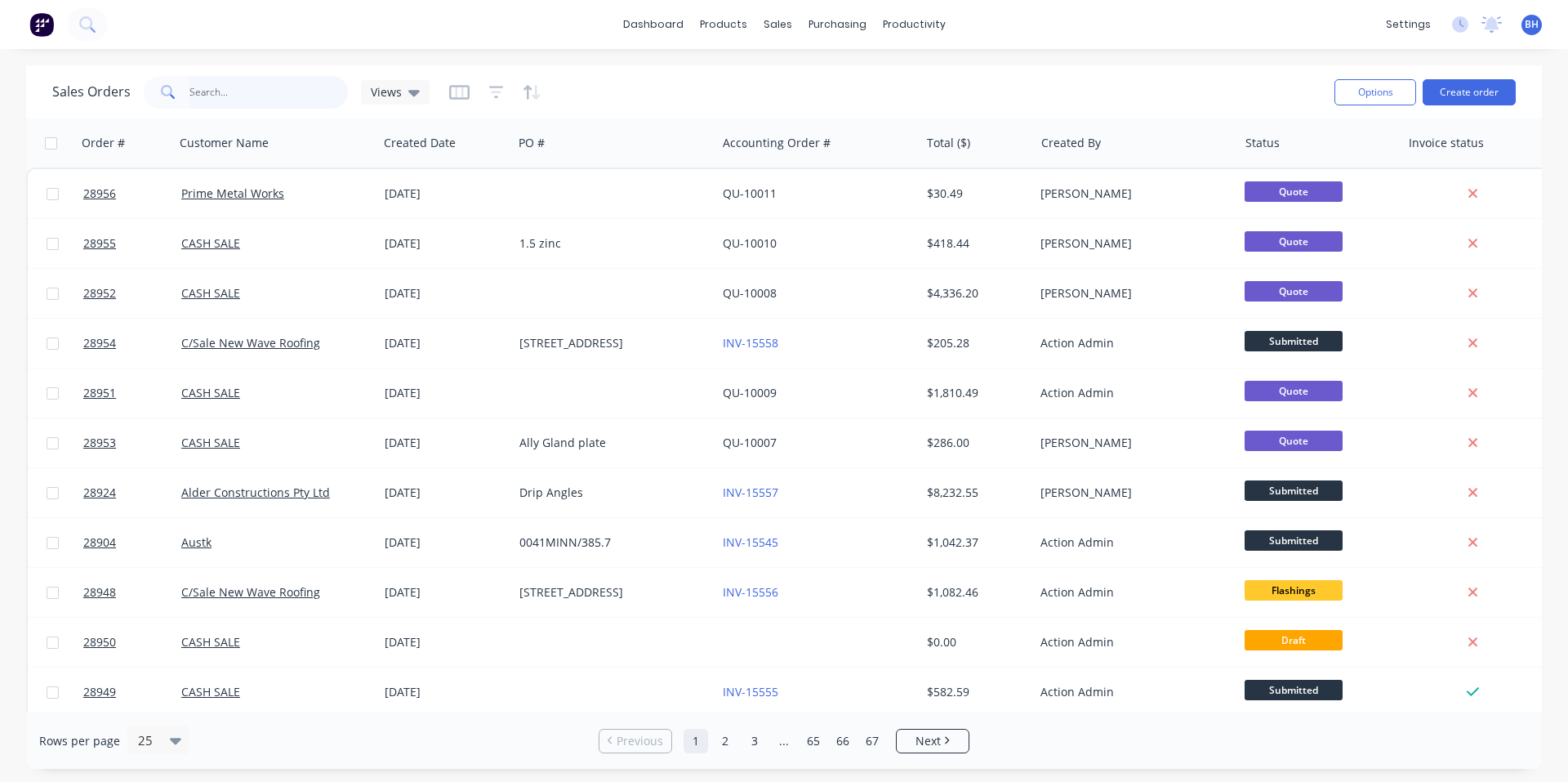
click at [198, 94] on input "text" at bounding box center [268, 92] width 159 height 33
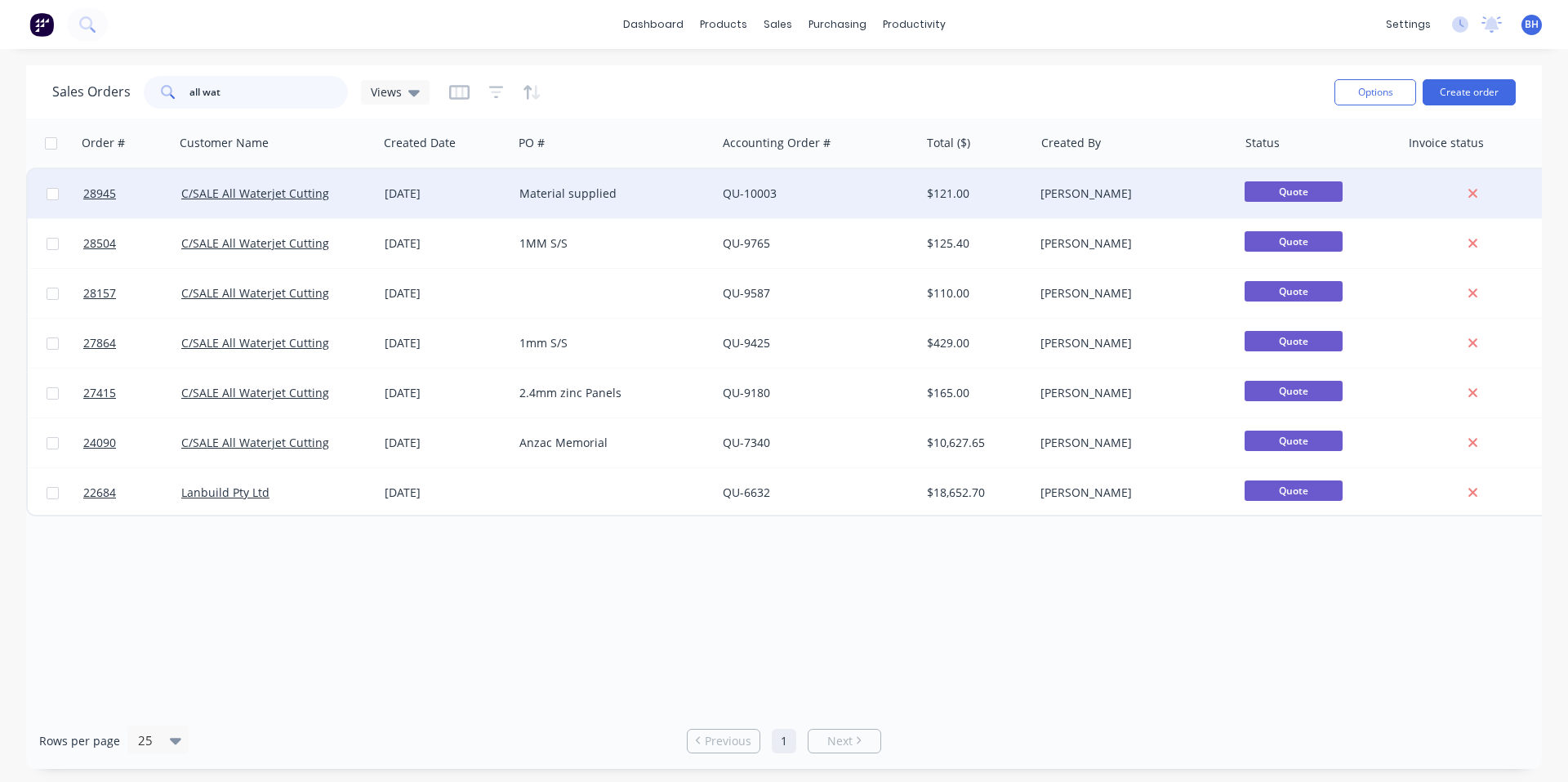
type input "all wat"
click at [565, 196] on div "Material supplied" at bounding box center [609, 193] width 181 height 17
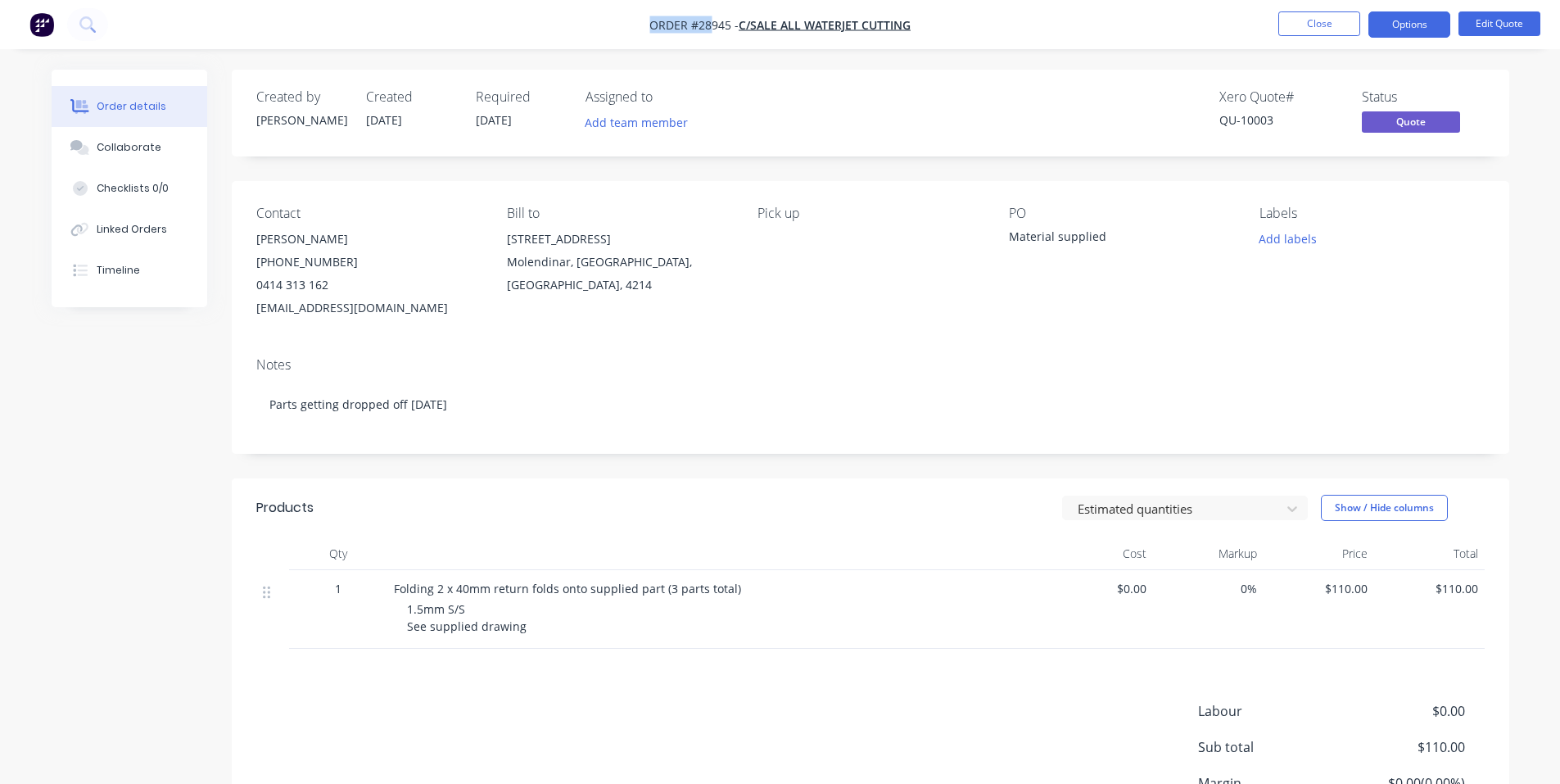
drag, startPoint x: 649, startPoint y: 26, endPoint x: 706, endPoint y: 24, distance: 57.0
click at [706, 24] on span "Order #28945 -" at bounding box center [694, 25] width 89 height 16
drag, startPoint x: 706, startPoint y: 24, endPoint x: 599, endPoint y: 30, distance: 107.2
click at [599, 30] on nav "Order #28945 - C/SALE All Waterjet Cutting Close Options Edit Quote" at bounding box center [780, 24] width 1560 height 49
